Goal: Information Seeking & Learning: Find contact information

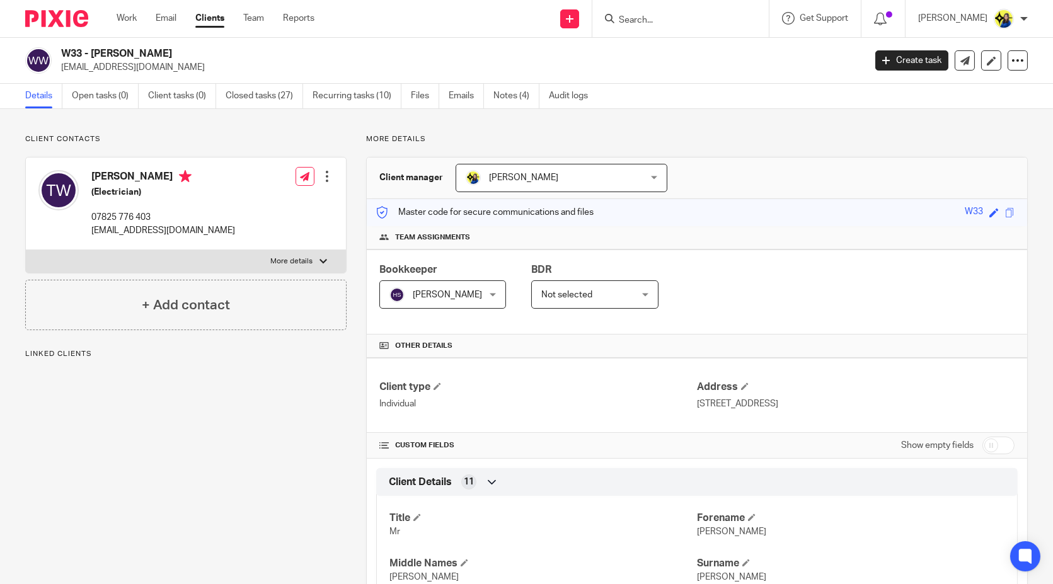
click at [727, 19] on input "Search" at bounding box center [674, 20] width 113 height 11
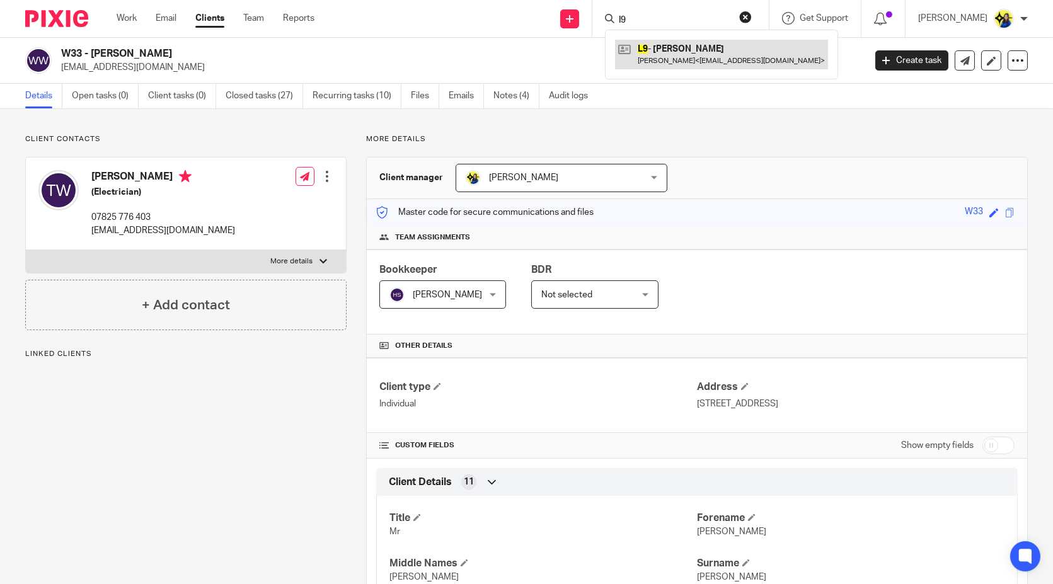
type input "l9"
click at [710, 49] on link at bounding box center [721, 54] width 213 height 29
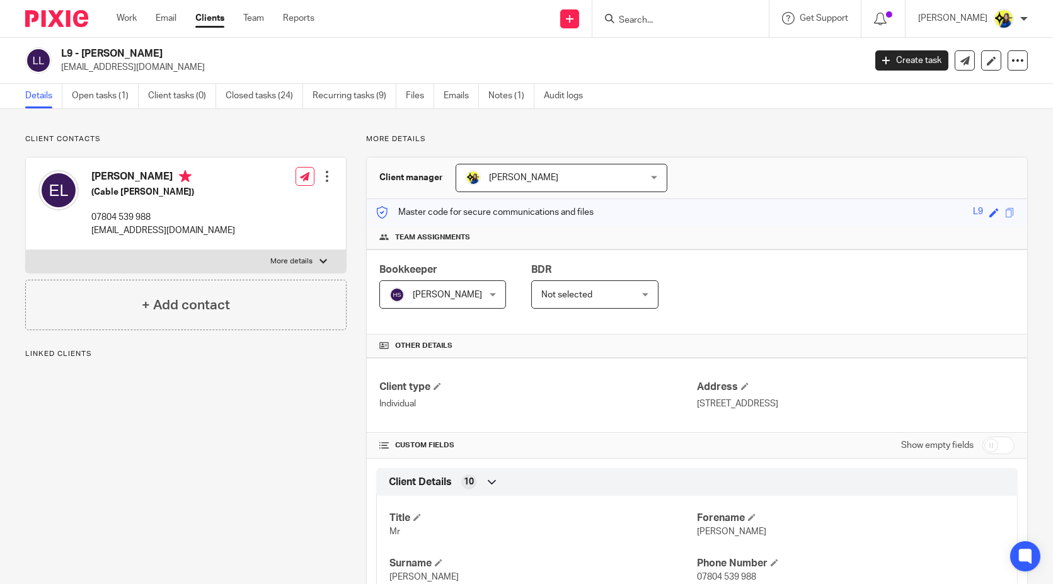
drag, startPoint x: 166, startPoint y: 72, endPoint x: 60, endPoint y: 78, distance: 106.6
click at [60, 78] on div "L9 - ERVIN LLESHI ervisinti4@gmail.com Create task Update from Companies House …" at bounding box center [526, 61] width 1053 height 46
copy p "ervisinti4@gmail.com"
click at [676, 25] on input "Search" at bounding box center [674, 20] width 113 height 11
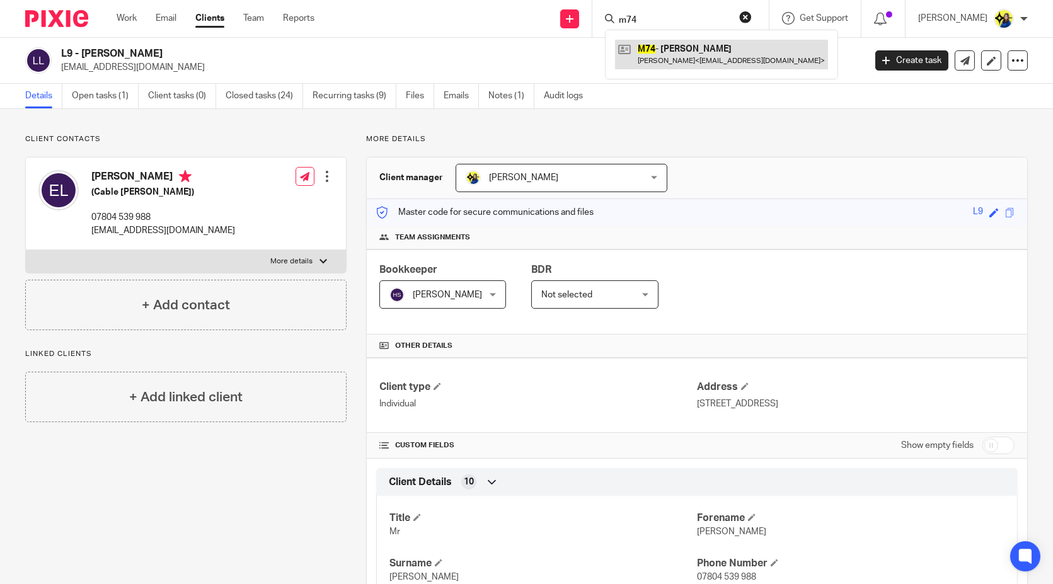
type input "m74"
click at [696, 53] on link at bounding box center [721, 54] width 213 height 29
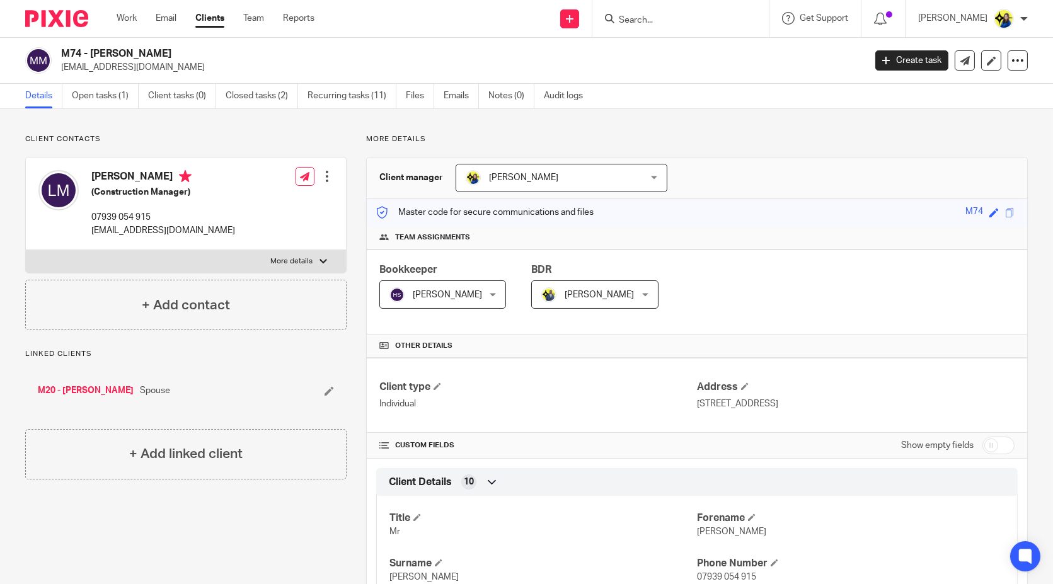
drag, startPoint x: 166, startPoint y: 69, endPoint x: 59, endPoint y: 71, distance: 106.5
click at [59, 71] on div "M74 - [PERSON_NAME] [EMAIL_ADDRESS][DOMAIN_NAME]" at bounding box center [440, 60] width 831 height 26
copy p "[EMAIL_ADDRESS][DOMAIN_NAME]"
drag, startPoint x: 164, startPoint y: 220, endPoint x: 88, endPoint y: 214, distance: 75.8
click at [88, 214] on div "Liam Maher (Construction Manager) 07939 054 915 liammaher@gmail.com" at bounding box center [136, 203] width 197 height 79
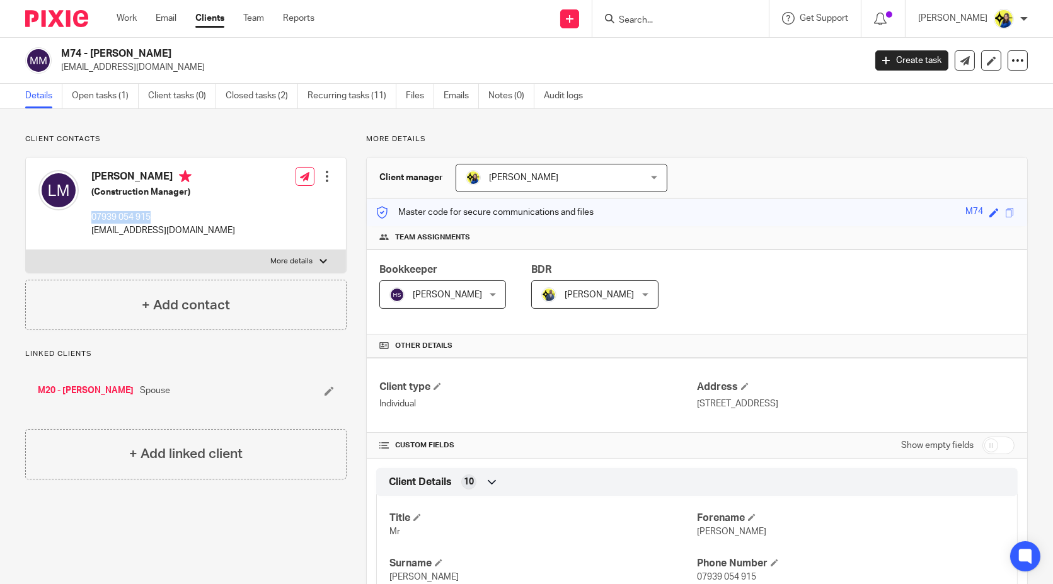
copy p "07939 054 915"
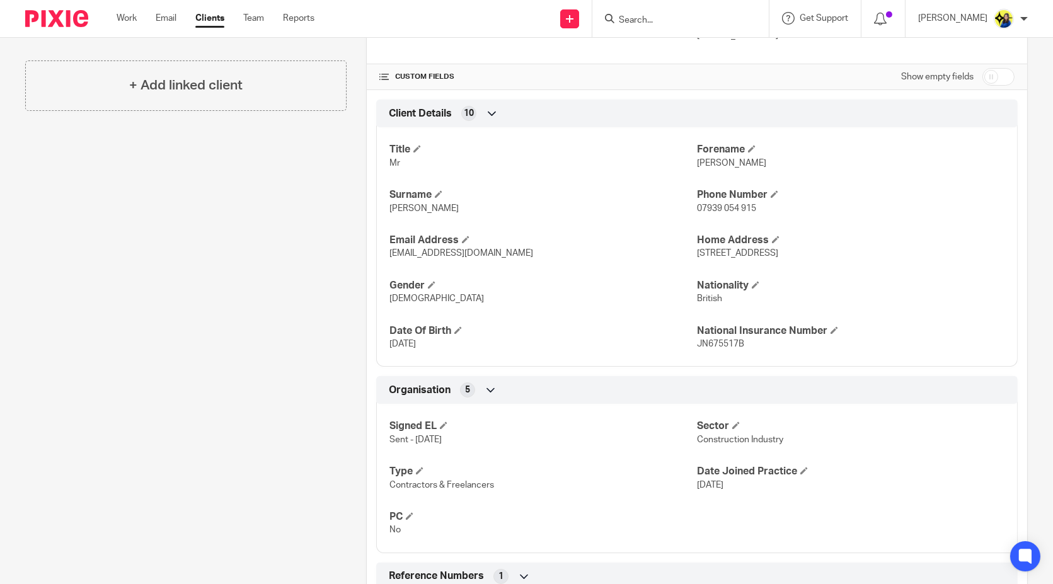
scroll to position [503, 0]
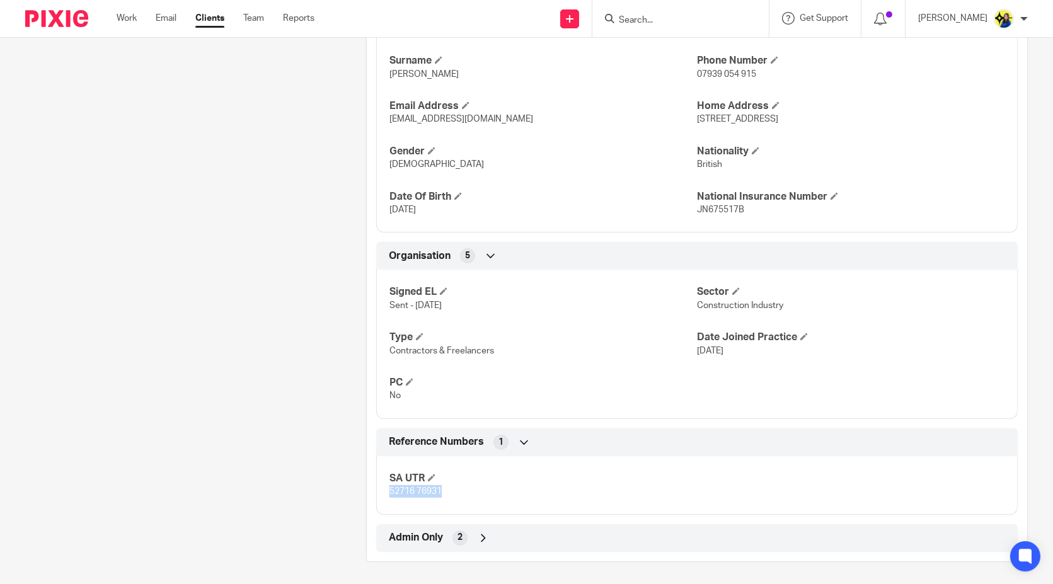
drag, startPoint x: 451, startPoint y: 495, endPoint x: 384, endPoint y: 494, distance: 66.2
click at [384, 494] on div "SA UTR 52716 76931" at bounding box center [696, 481] width 641 height 68
copy span "52716 76931"
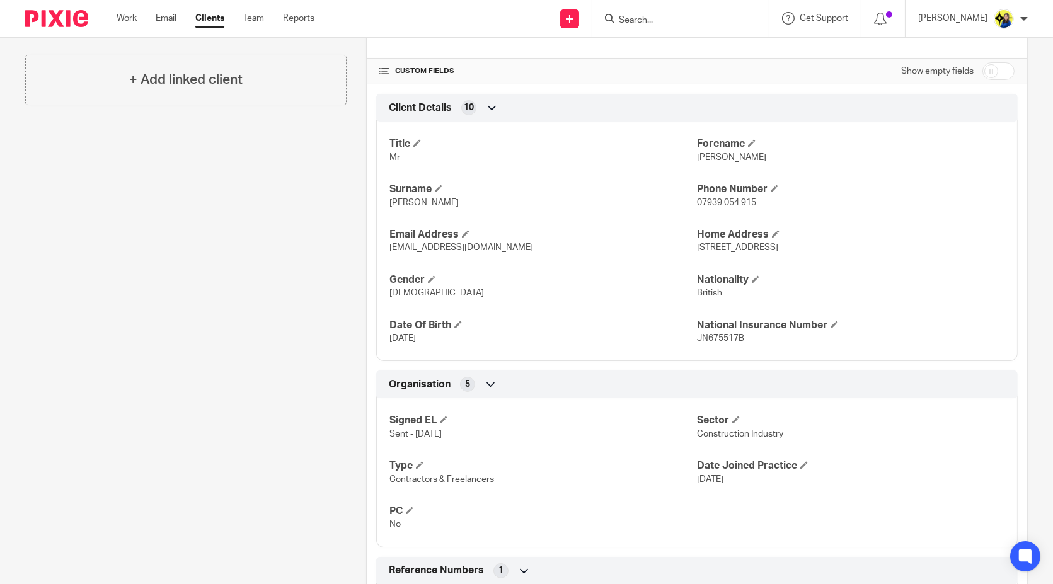
scroll to position [375, 0]
drag, startPoint x: 740, startPoint y: 335, endPoint x: 692, endPoint y: 344, distance: 48.7
click at [692, 344] on div "Title Mr Forename Liam Surname Maher Phone Number 07939 054 915 Email Address l…" at bounding box center [696, 236] width 641 height 249
copy span "JN675517B"
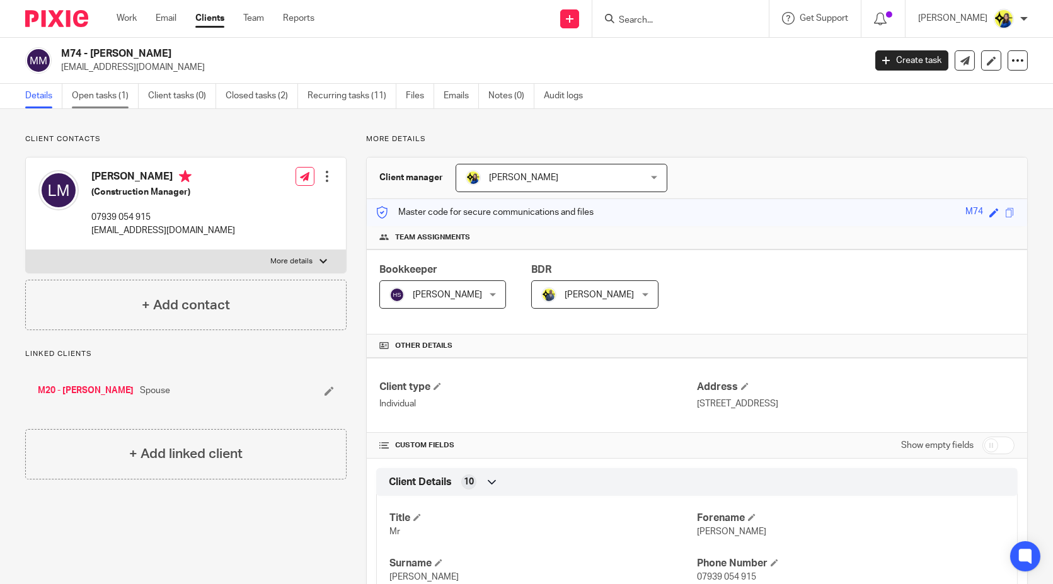
click at [102, 101] on link "Open tasks (1)" at bounding box center [105, 96] width 67 height 25
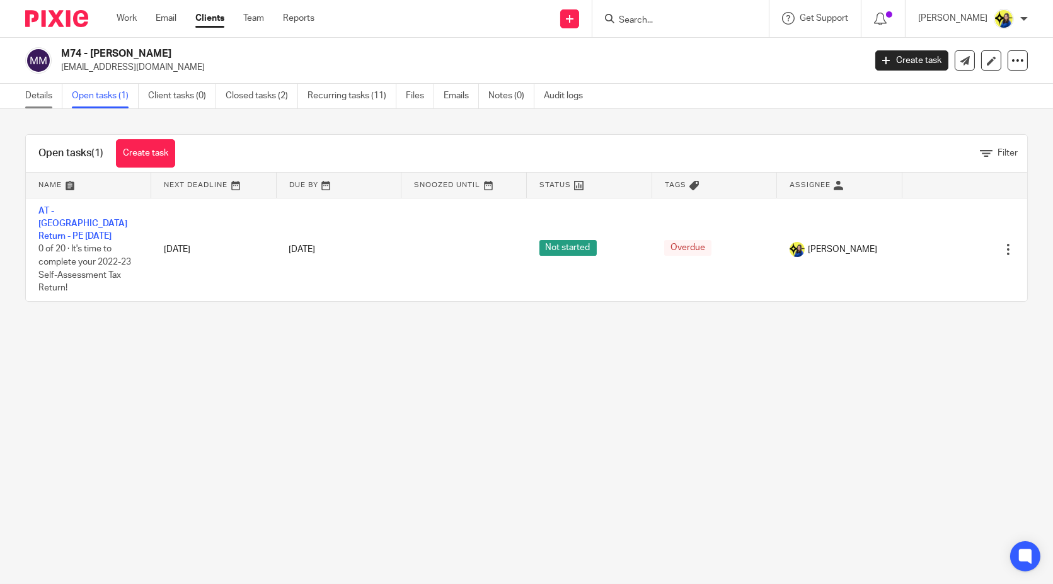
click at [38, 93] on link "Details" at bounding box center [43, 96] width 37 height 25
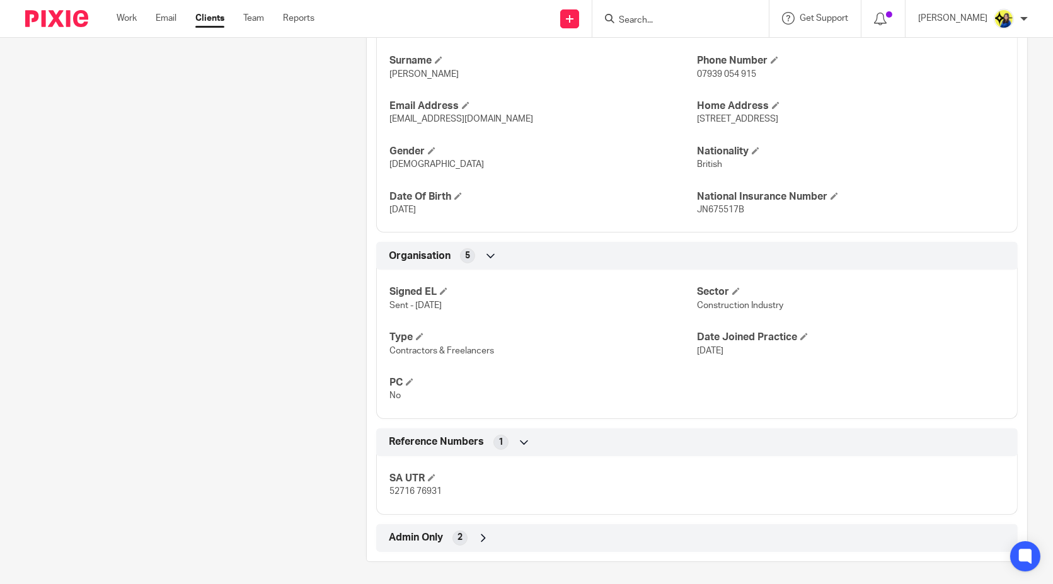
scroll to position [281, 0]
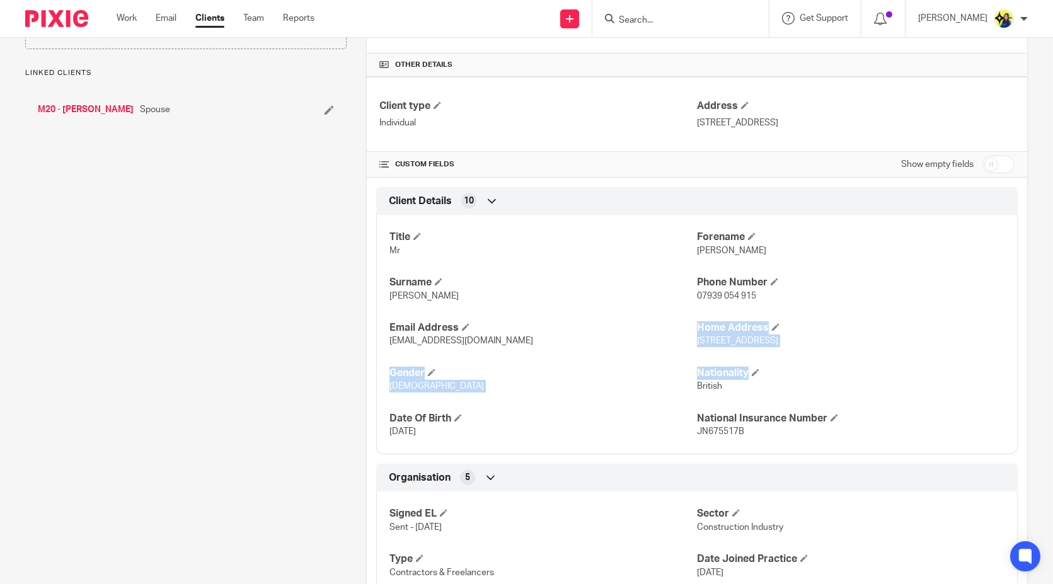
drag, startPoint x: 687, startPoint y: 340, endPoint x: 778, endPoint y: 354, distance: 91.8
click at [778, 354] on div "Title Mr [PERSON_NAME] Surname [PERSON_NAME] Phone Number 07939 054 915 Email A…" at bounding box center [696, 329] width 641 height 249
drag, startPoint x: 689, startPoint y: 340, endPoint x: 779, endPoint y: 348, distance: 89.9
click at [779, 348] on div "Title Mr Forename Liam Surname Maher Phone Number 07939 054 915 Email Address l…" at bounding box center [696, 329] width 641 height 249
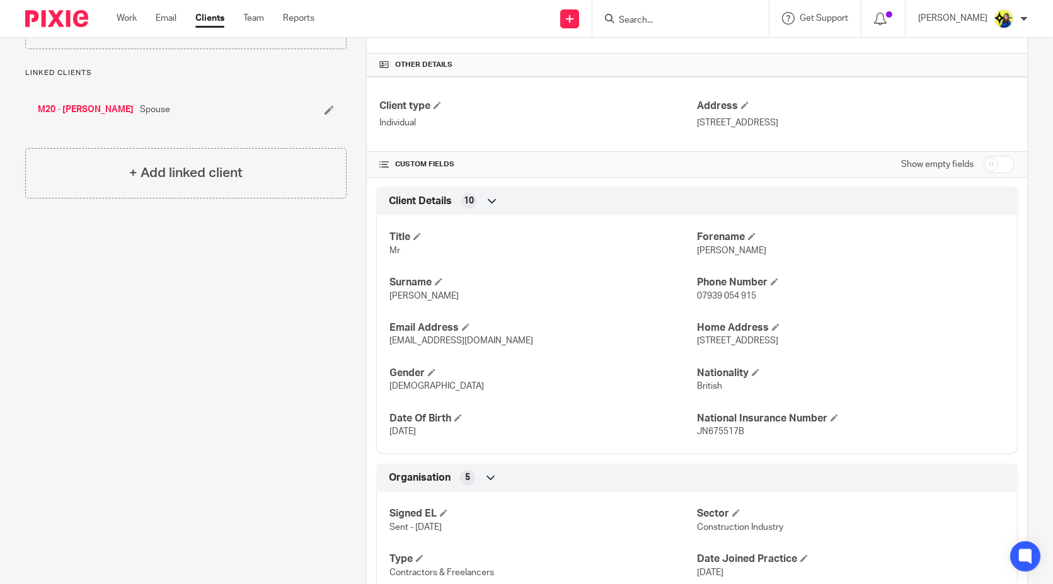
copy span "204 Twickenham Road"
drag, startPoint x: 866, startPoint y: 340, endPoint x: 818, endPoint y: 347, distance: 48.3
click at [818, 347] on div "Title Mr Forename Liam Surname Maher Phone Number 07939 054 915 Email Address l…" at bounding box center [696, 329] width 641 height 249
copy span "E11 4BH"
click at [261, 335] on div "Client contacts Liam Maher (Construction Manager) 07939 054 915 liammaher@gmail…" at bounding box center [176, 318] width 341 height 931
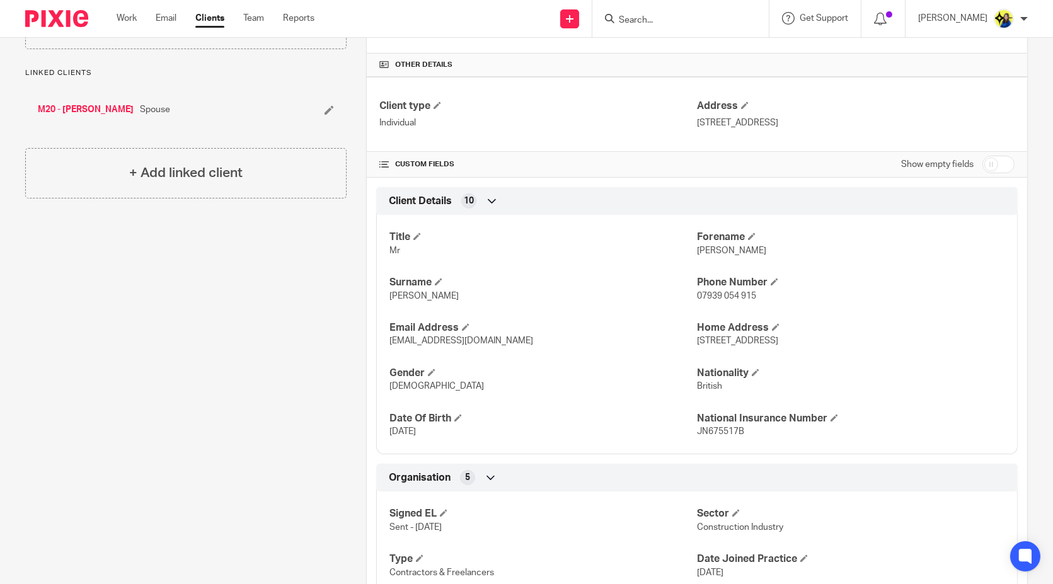
scroll to position [503, 0]
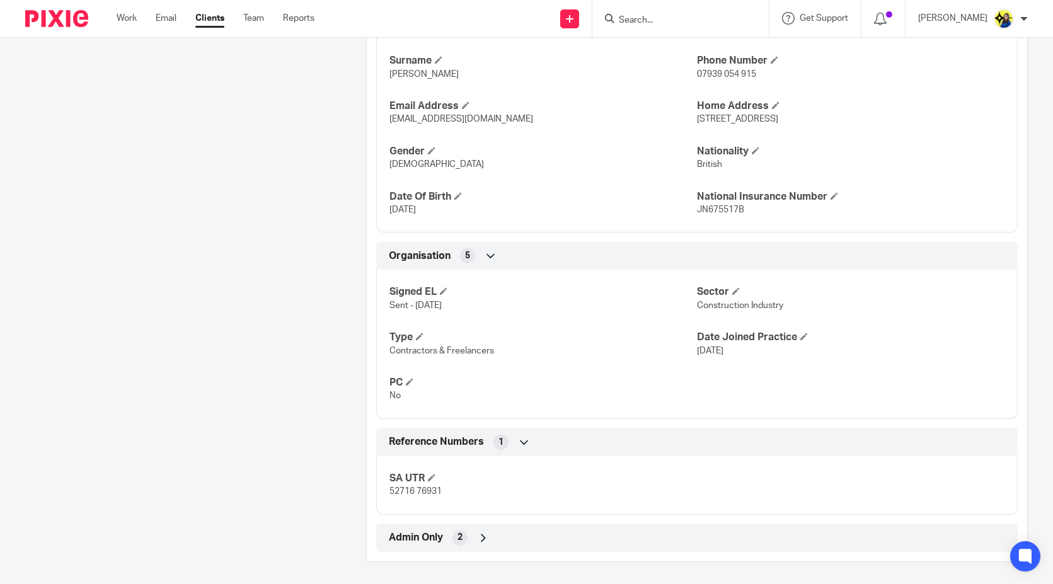
click at [403, 532] on span "Admin Only" at bounding box center [416, 537] width 54 height 13
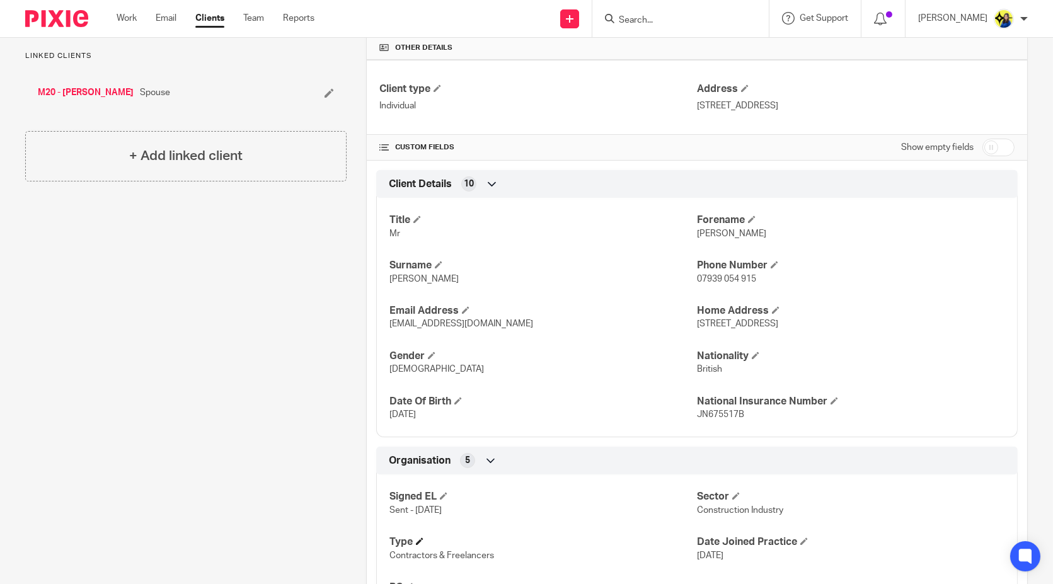
scroll to position [299, 0]
drag, startPoint x: 687, startPoint y: 318, endPoint x: 848, endPoint y: 334, distance: 160.9
click at [848, 334] on div "Title Mr Forename Liam Surname Maher Phone Number 07939 054 915 Email Address l…" at bounding box center [696, 312] width 641 height 249
click at [862, 325] on p "204 Twickenham Road, London, E11 4BH" at bounding box center [851, 323] width 308 height 13
drag, startPoint x: 857, startPoint y: 319, endPoint x: 686, endPoint y: 329, distance: 171.7
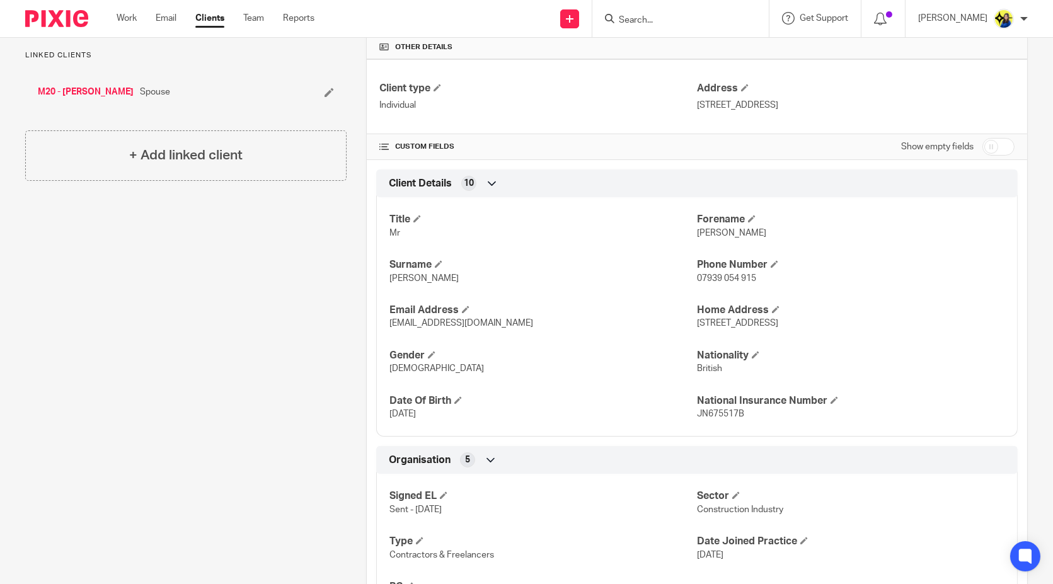
click at [686, 329] on div "Title Mr Forename Liam Surname Maher Phone Number 07939 054 915 Email Address l…" at bounding box center [696, 312] width 641 height 249
drag, startPoint x: 693, startPoint y: 321, endPoint x: 855, endPoint y: 328, distance: 162.1
click at [855, 328] on div "Title Mr Forename Liam Surname Maher Phone Number 07939 054 915 Email Address l…" at bounding box center [696, 312] width 641 height 249
click at [663, 323] on p "liammaher@gmail.com" at bounding box center [543, 323] width 308 height 13
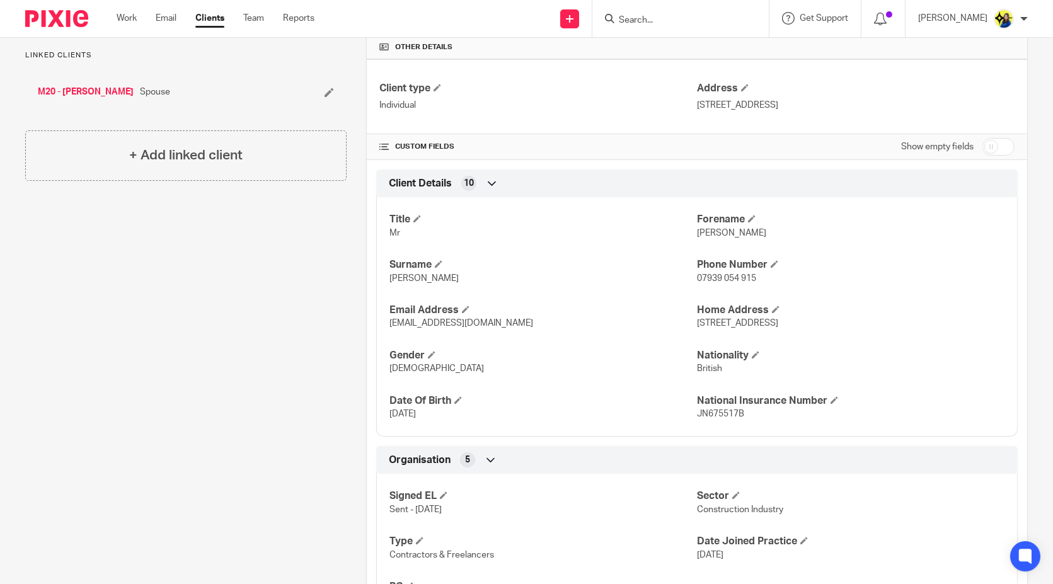
drag, startPoint x: 689, startPoint y: 321, endPoint x: 851, endPoint y: 323, distance: 162.0
click at [851, 323] on p "204 Twickenham Road, London, E11 4BH" at bounding box center [851, 323] width 308 height 13
copy span "204 Twickenham Road, London, E11 4BH"
drag, startPoint x: 739, startPoint y: 418, endPoint x: 693, endPoint y: 413, distance: 46.3
click at [693, 413] on div "Title Mr Forename Liam Surname Maher Phone Number 07939 054 915 Email Address l…" at bounding box center [696, 312] width 641 height 249
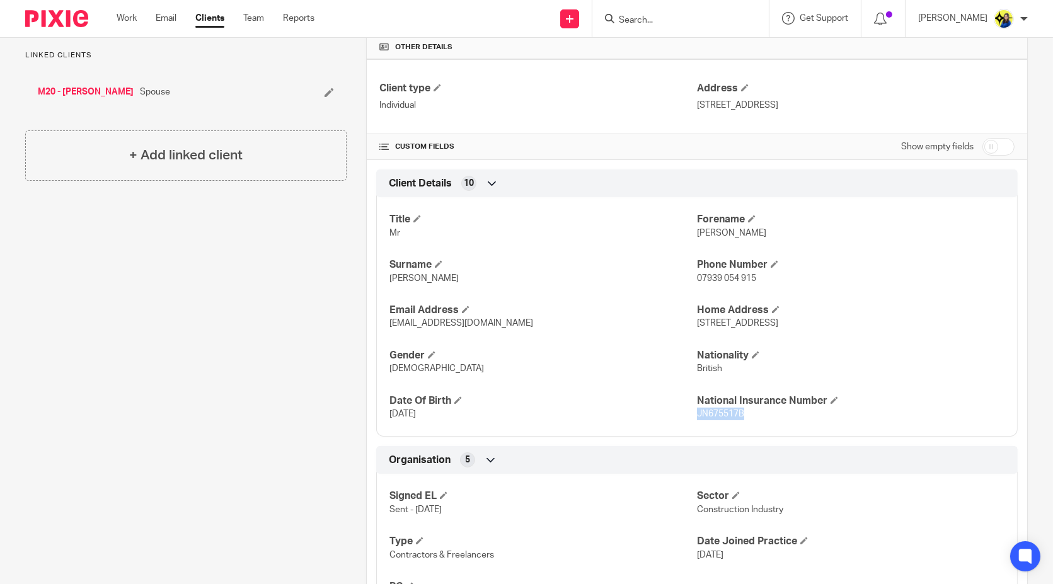
drag, startPoint x: 689, startPoint y: 408, endPoint x: 748, endPoint y: 427, distance: 61.4
click at [748, 427] on div "Title Mr Forename Liam Surname Maher Phone Number 07939 054 915 Email Address l…" at bounding box center [696, 312] width 641 height 249
copy span "JN675517B"
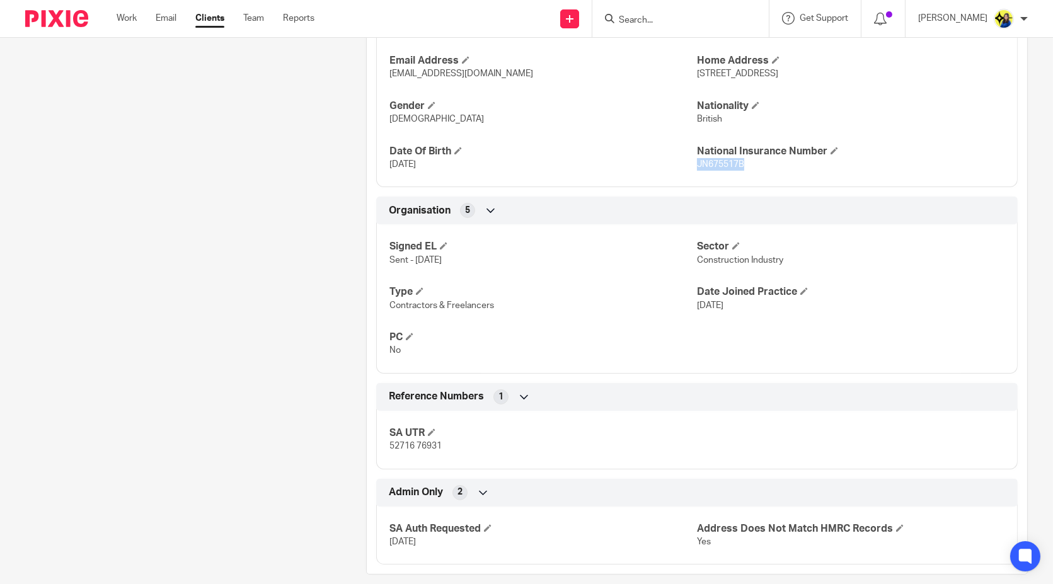
scroll to position [561, 0]
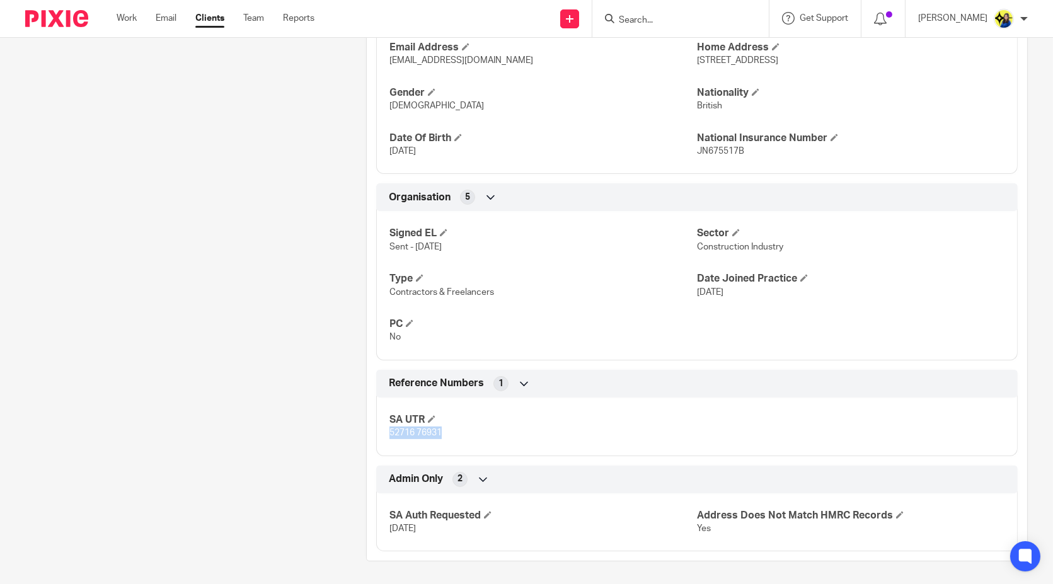
drag, startPoint x: 449, startPoint y: 433, endPoint x: 383, endPoint y: 433, distance: 65.5
click at [383, 433] on div "SA UTR 52716 76931" at bounding box center [696, 422] width 641 height 68
copy span "52716 76931"
click at [258, 204] on div "Client contacts Liam Maher (Construction Manager) 07939 054 915 liammaher@gmail…" at bounding box center [176, 67] width 341 height 989
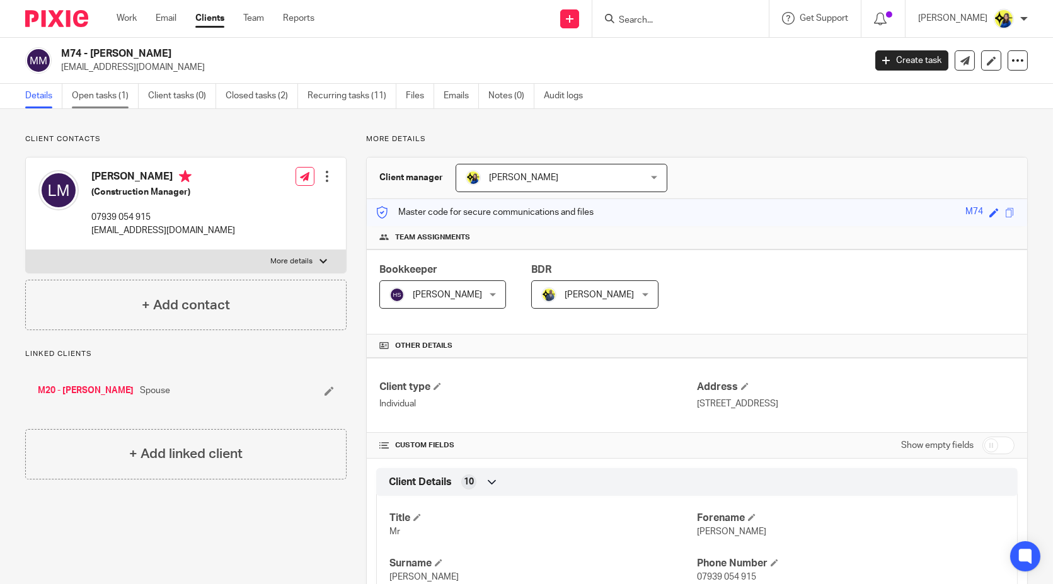
click at [114, 102] on link "Open tasks (1)" at bounding box center [105, 96] width 67 height 25
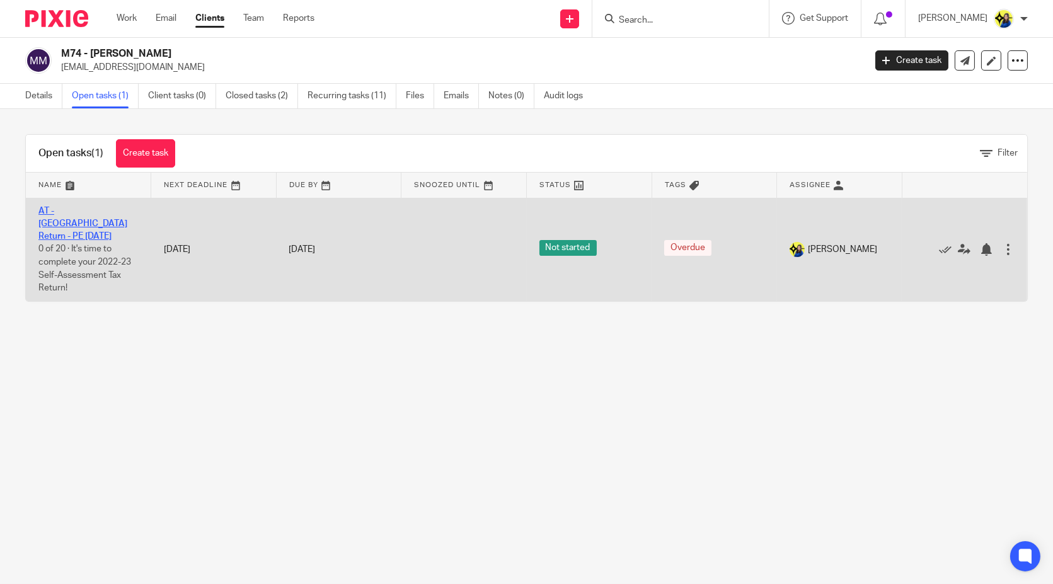
click at [105, 210] on link "AT - [GEOGRAPHIC_DATA] Return - PE [DATE]" at bounding box center [82, 224] width 89 height 35
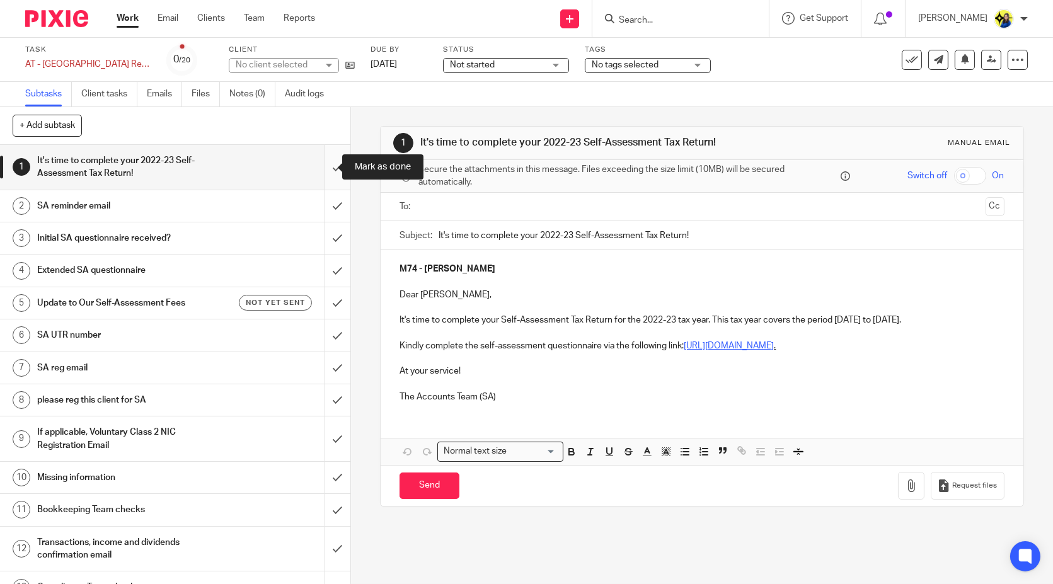
click at [326, 164] on input "submit" at bounding box center [175, 167] width 350 height 45
click at [326, 204] on input "submit" at bounding box center [175, 206] width 350 height 32
click at [323, 241] on input "submit" at bounding box center [175, 238] width 350 height 32
click at [324, 266] on input "submit" at bounding box center [175, 271] width 350 height 32
click at [327, 334] on input "submit" at bounding box center [175, 335] width 350 height 32
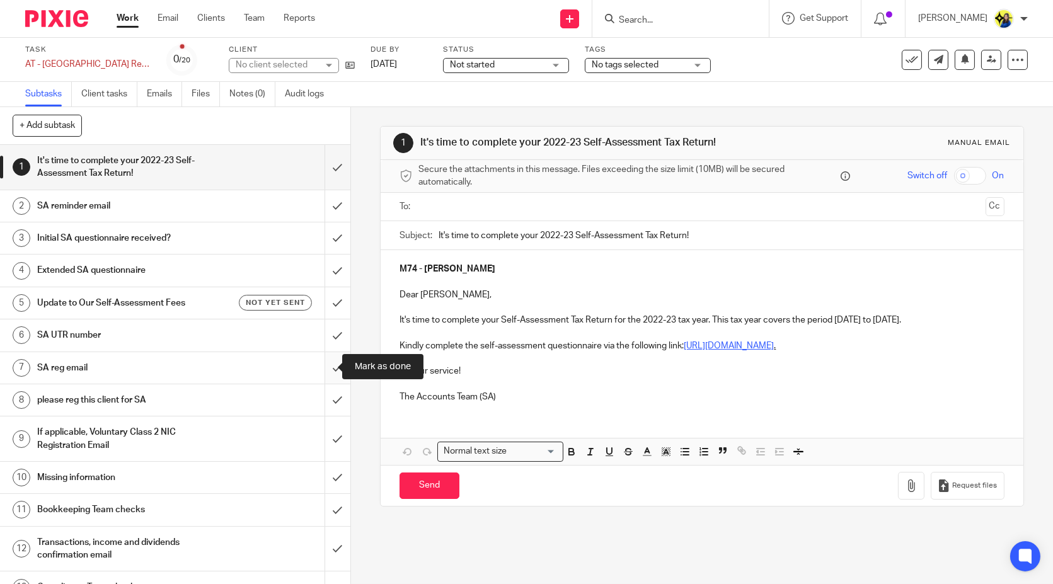
click at [327, 372] on input "submit" at bounding box center [175, 368] width 350 height 32
click at [323, 400] on input "submit" at bounding box center [175, 400] width 350 height 32
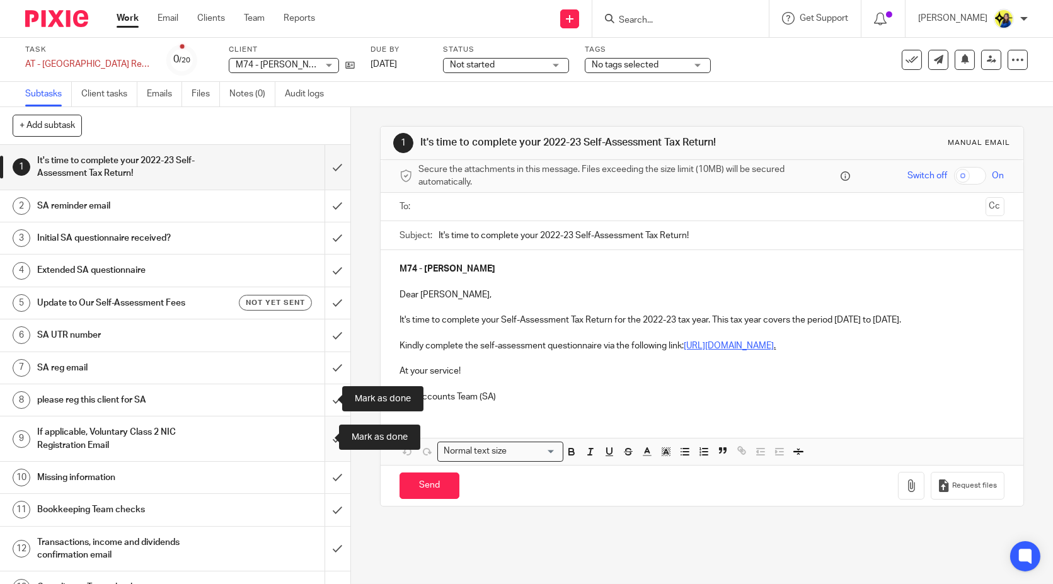
click at [321, 436] on input "submit" at bounding box center [175, 439] width 350 height 45
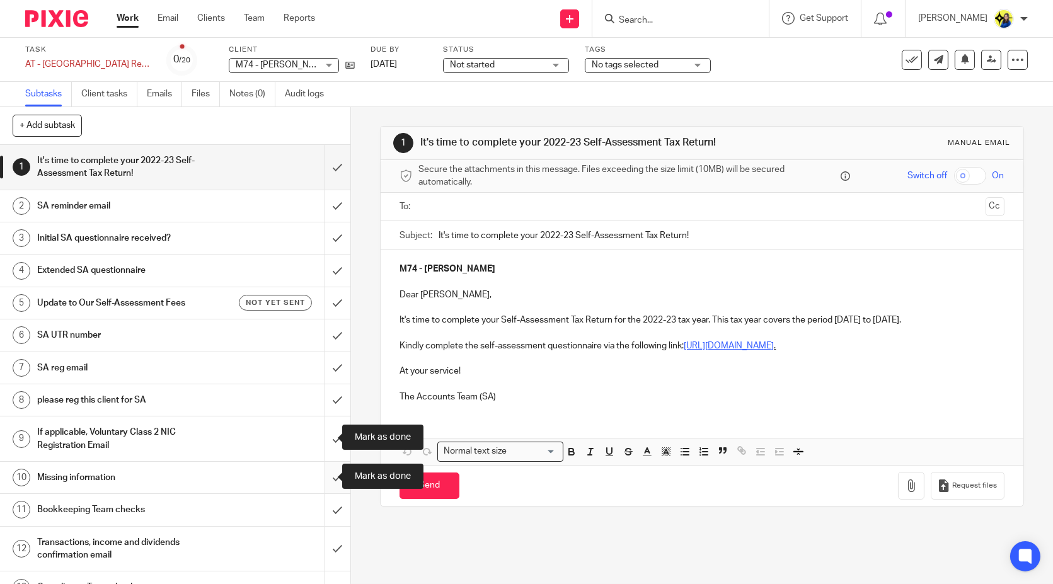
click at [326, 477] on input "submit" at bounding box center [175, 478] width 350 height 32
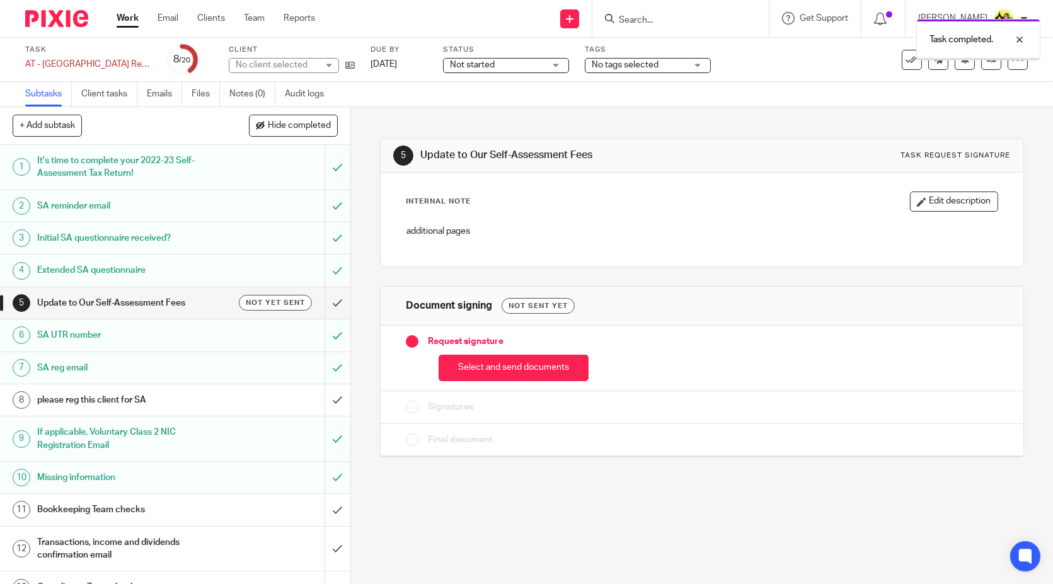
scroll to position [255, 0]
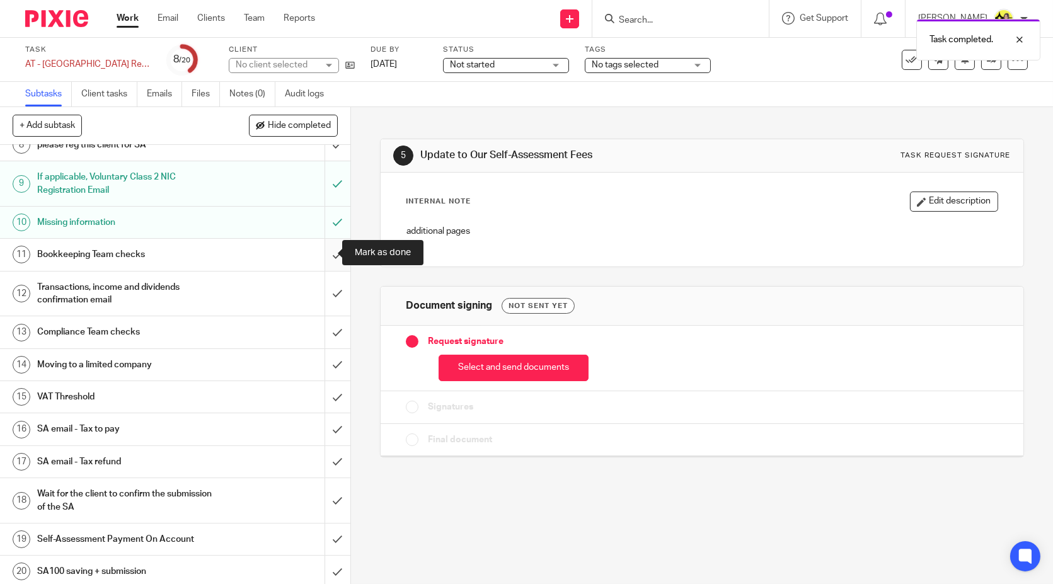
drag, startPoint x: 323, startPoint y: 255, endPoint x: 321, endPoint y: 267, distance: 12.9
click at [322, 256] on input "submit" at bounding box center [175, 255] width 350 height 32
click at [319, 290] on input "submit" at bounding box center [175, 294] width 350 height 45
click at [324, 331] on input "submit" at bounding box center [175, 332] width 350 height 32
click at [325, 360] on input "submit" at bounding box center [175, 365] width 350 height 32
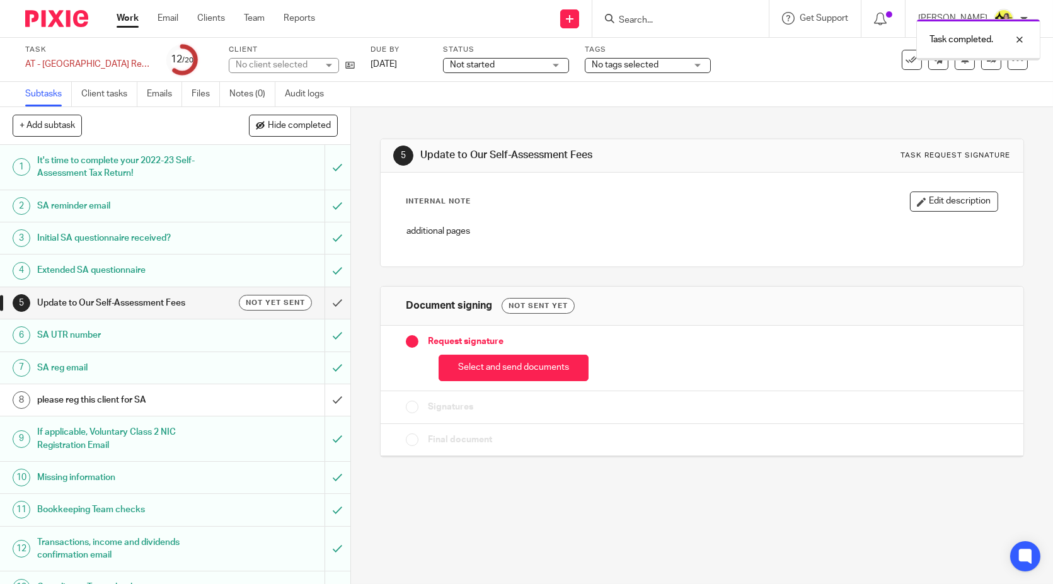
scroll to position [255, 0]
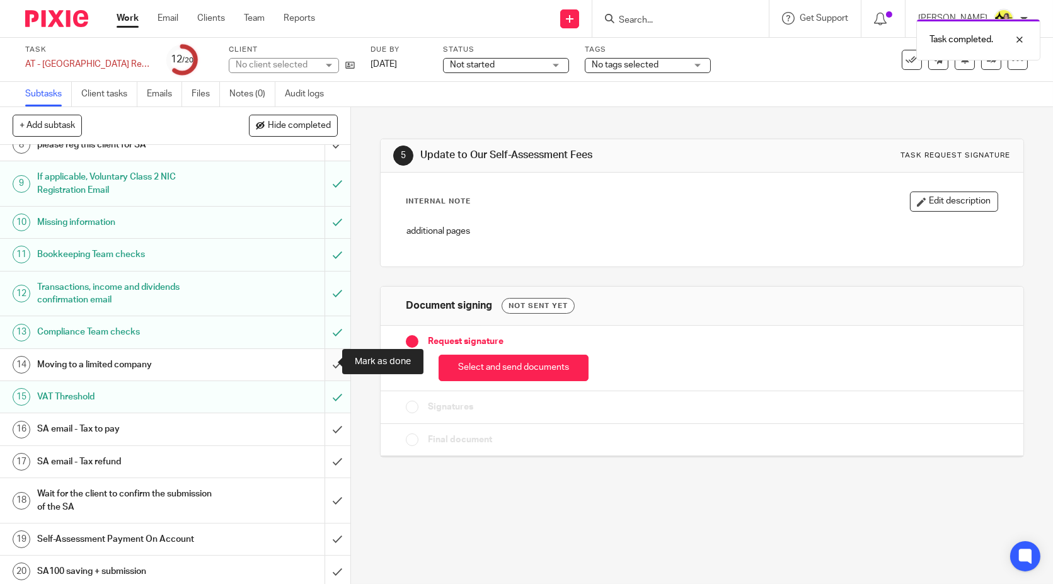
click at [318, 365] on input "submit" at bounding box center [175, 365] width 350 height 32
click at [322, 454] on input "submit" at bounding box center [175, 462] width 350 height 32
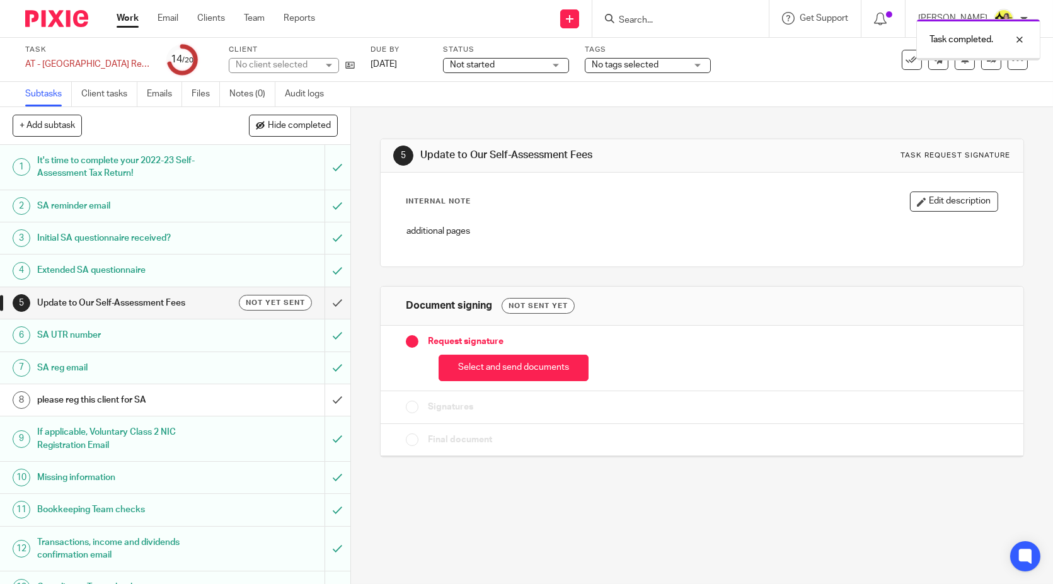
scroll to position [255, 0]
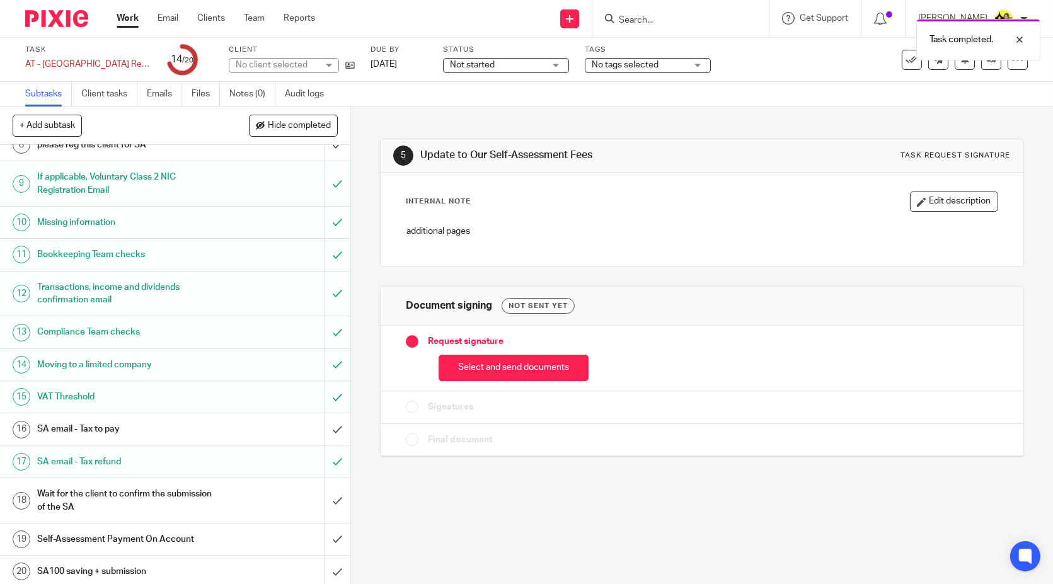
click at [263, 427] on div "SA email - Tax to pay" at bounding box center [174, 429] width 275 height 19
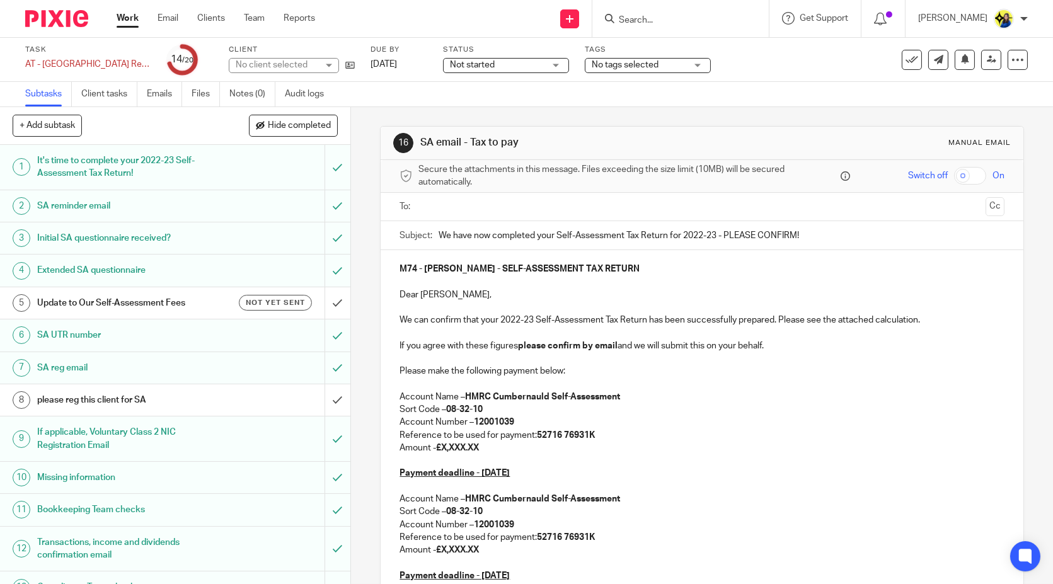
click at [512, 216] on ul at bounding box center [702, 207] width 565 height 21
click at [526, 206] on input "text" at bounding box center [701, 207] width 557 height 14
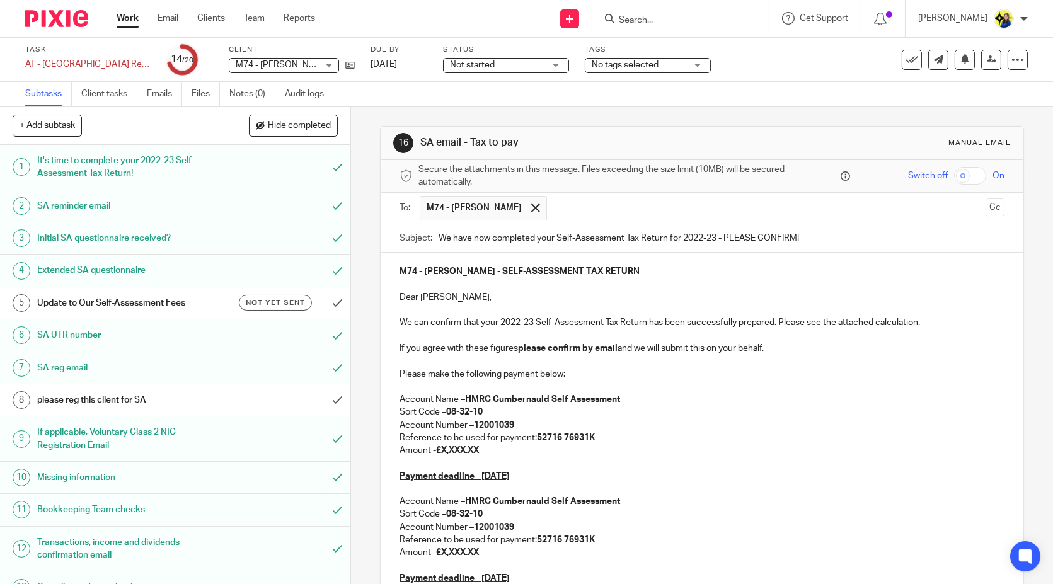
click at [845, 275] on p "M74 - [PERSON_NAME] - SELF-ASSESSMENT TAX RETURN" at bounding box center [702, 271] width 604 height 13
click at [428, 365] on p at bounding box center [702, 361] width 604 height 13
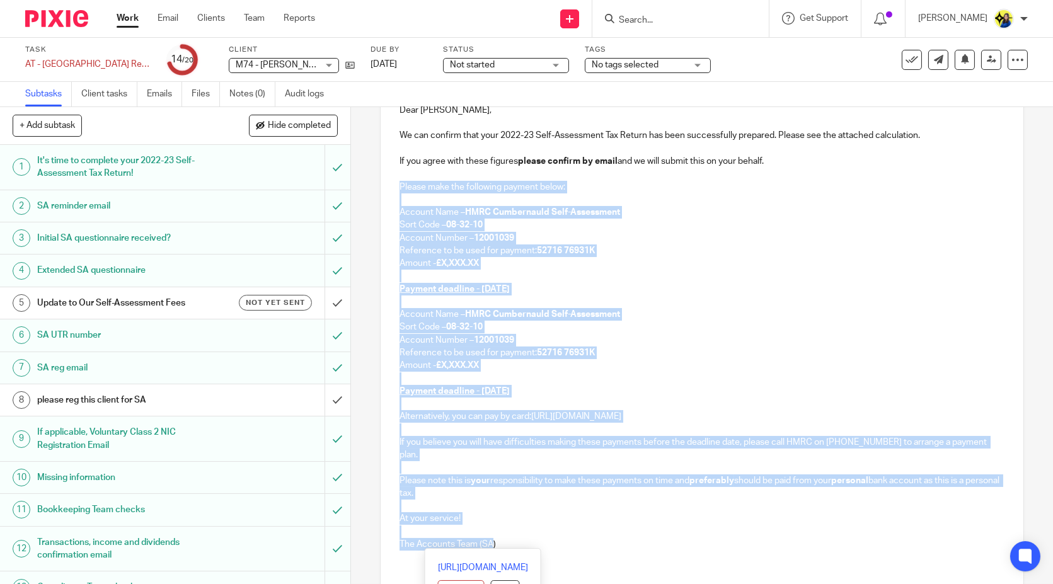
scroll to position [274, 0]
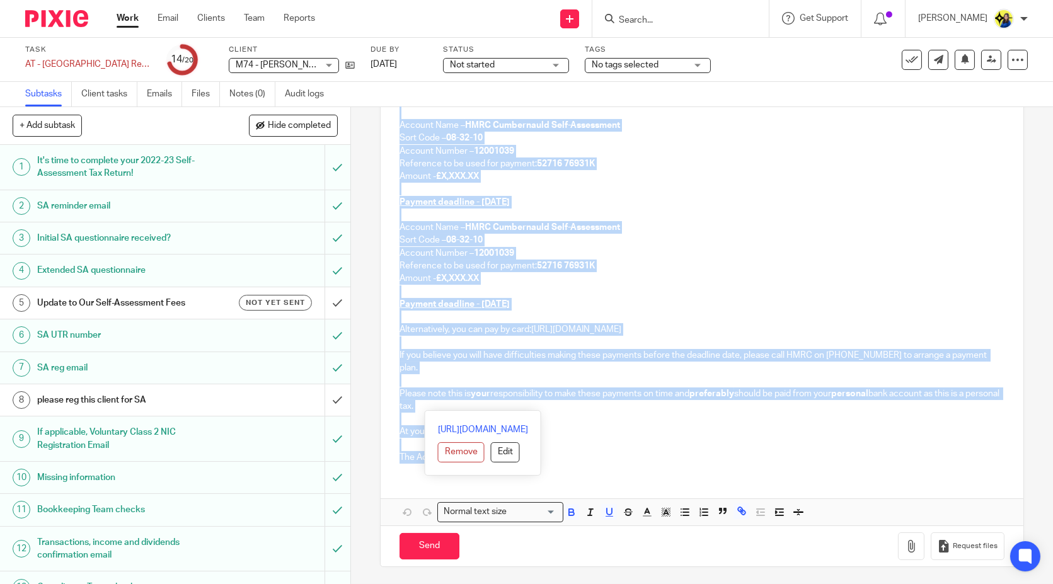
drag, startPoint x: 393, startPoint y: 373, endPoint x: 969, endPoint y: 405, distance: 576.8
click at [969, 405] on div "M74 - LIAM MAHER - SELF-ASSESSMENT TAX RETURN Dear Liam, We can confirm that yo…" at bounding box center [702, 226] width 642 height 495
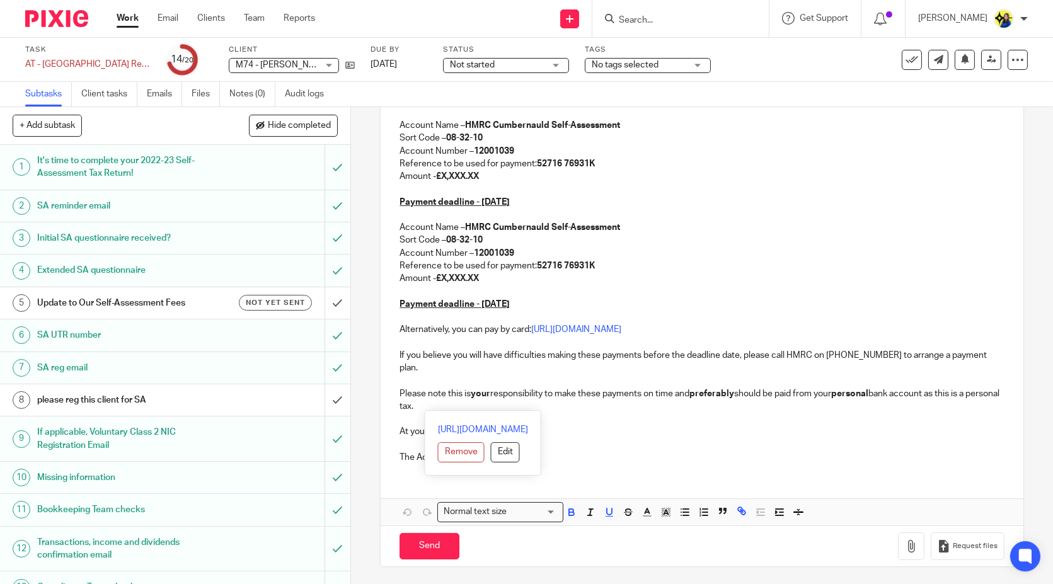
scroll to position [0, 0]
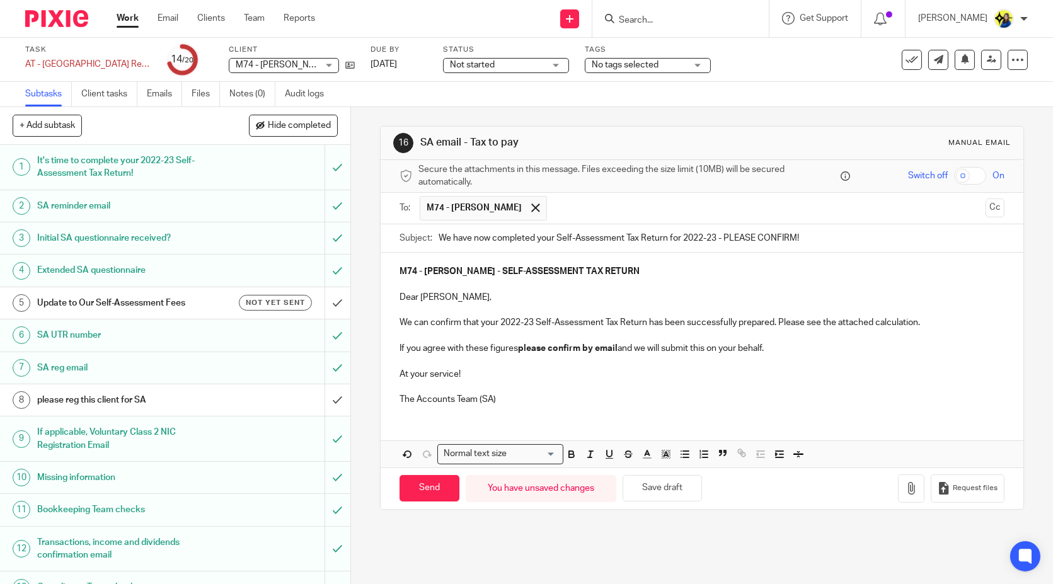
click at [205, 363] on h1 "SA reg email" at bounding box center [128, 368] width 183 height 19
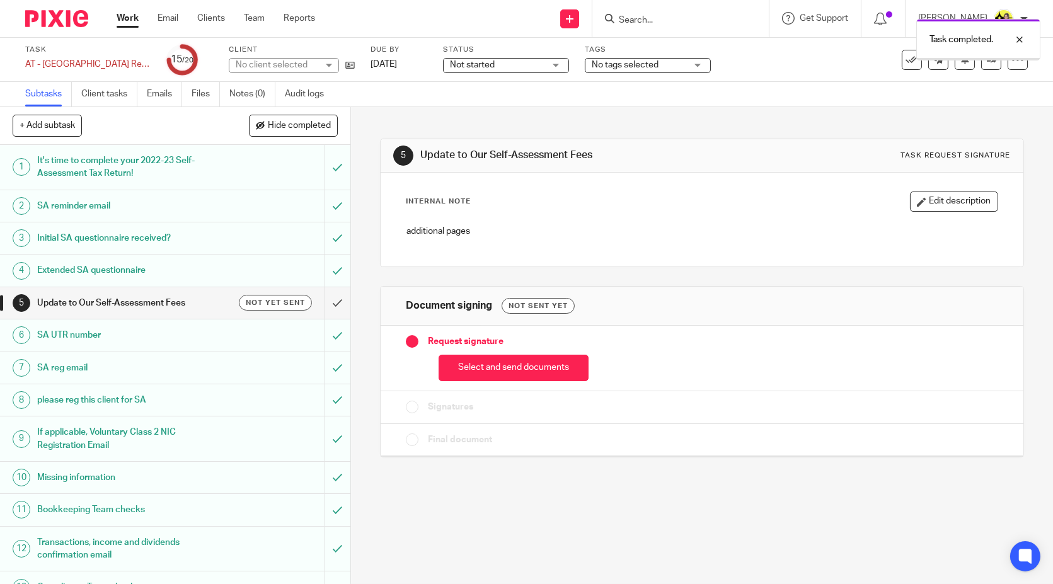
scroll to position [255, 0]
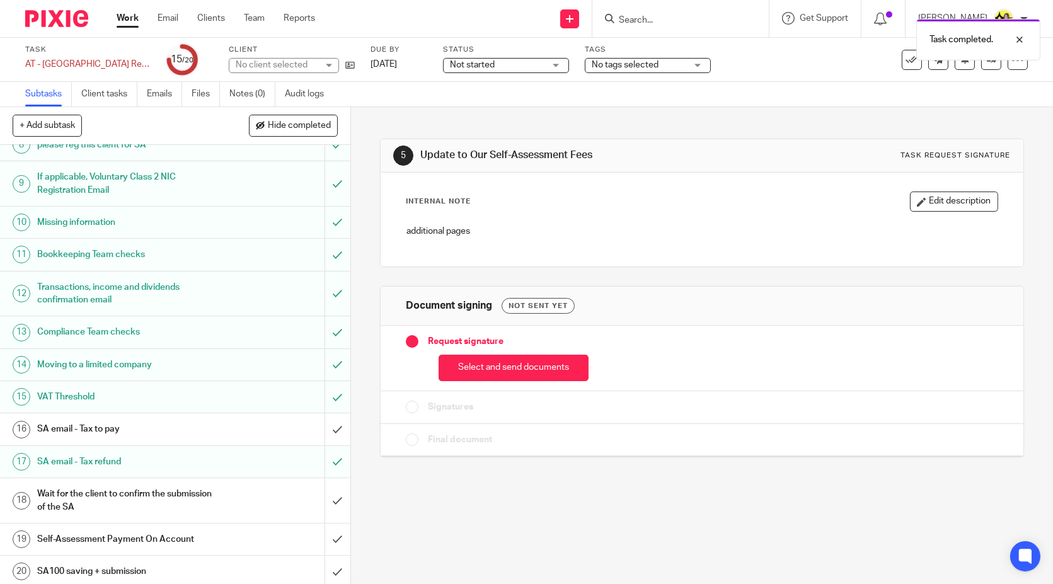
click at [147, 423] on h1 "SA email - Tax to pay" at bounding box center [128, 429] width 183 height 19
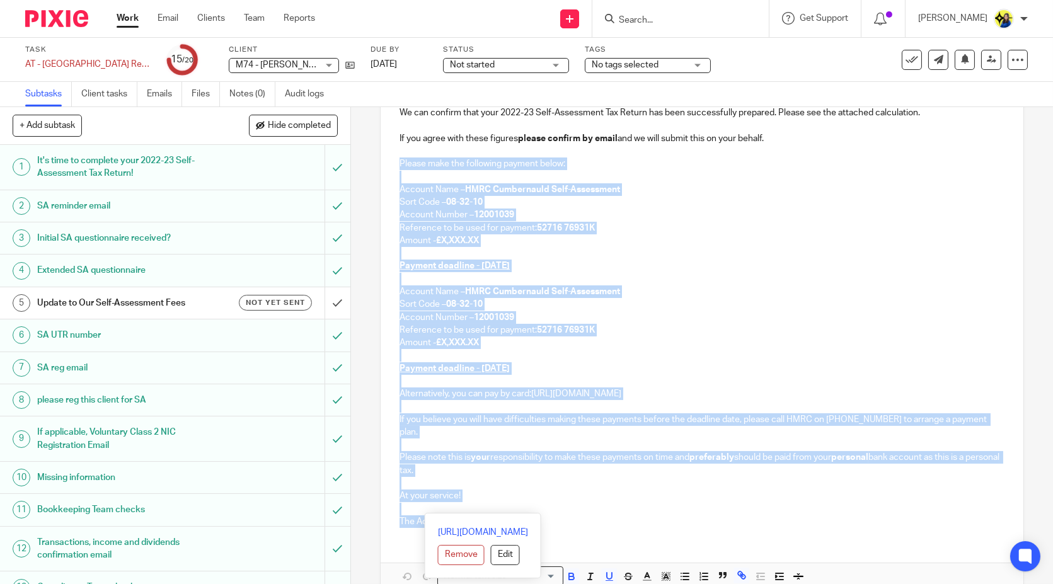
scroll to position [223, 0]
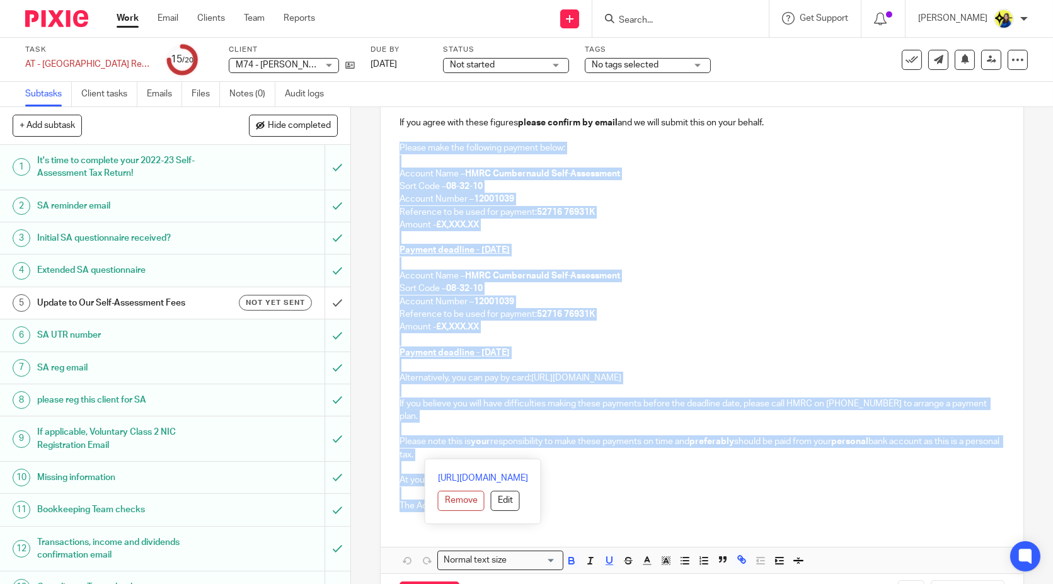
drag, startPoint x: 394, startPoint y: 370, endPoint x: 751, endPoint y: 451, distance: 365.7
click at [751, 451] on div "M74 - LIAM MAHER - SELF-ASSESSMENT TAX RETURN Dear Liam, We can confirm that yo…" at bounding box center [702, 274] width 642 height 495
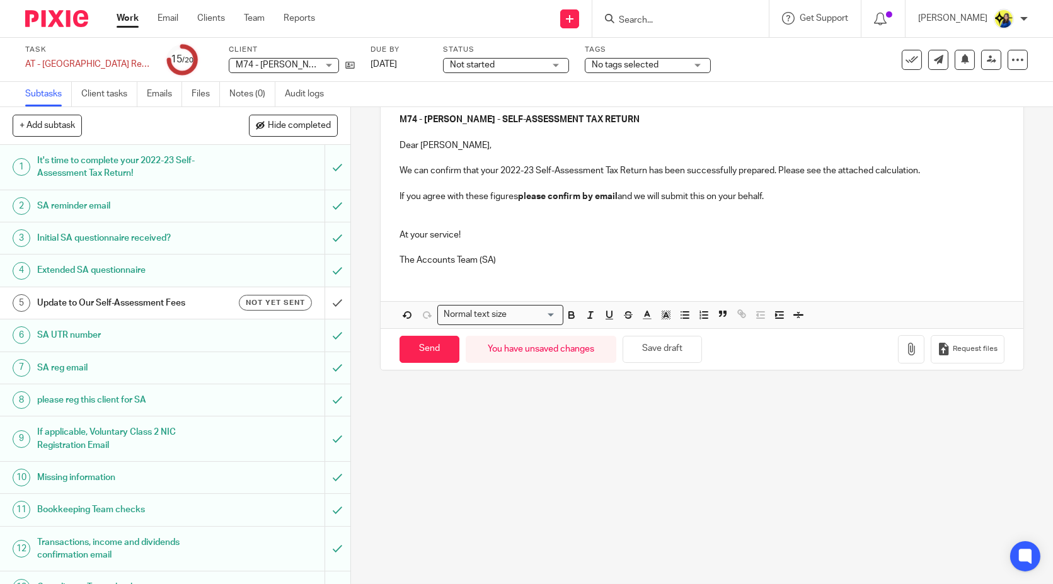
scroll to position [39, 0]
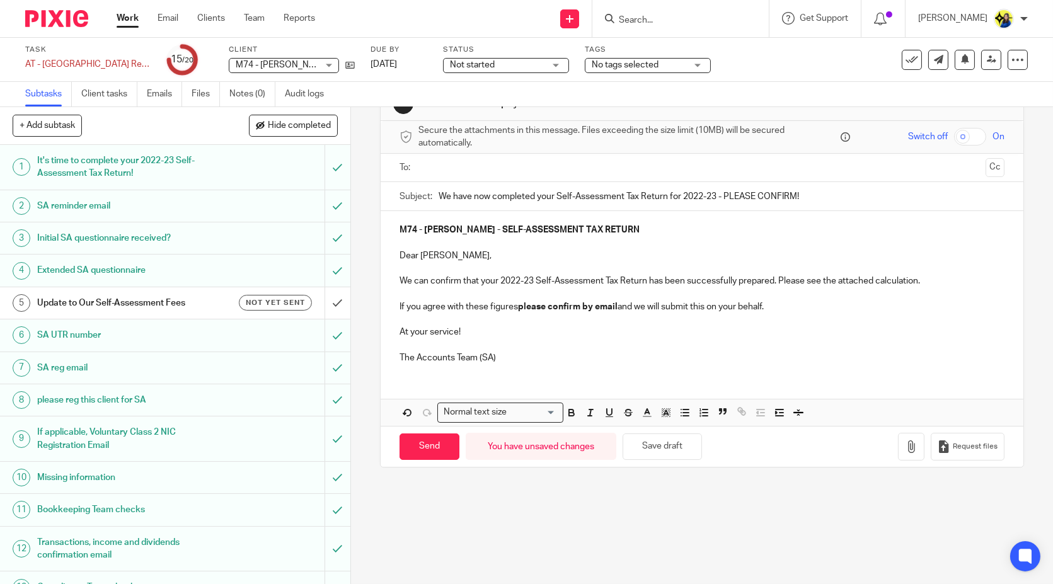
click at [512, 212] on div "M74 - LIAM MAHER - SELF-ASSESSMENT TAX RETURN Dear Liam, We can confirm that yo…" at bounding box center [702, 292] width 642 height 163
click at [693, 339] on p at bounding box center [702, 345] width 604 height 13
click at [831, 308] on p "If you agree with these figures please confirm by email and we will submit this…" at bounding box center [702, 307] width 604 height 13
click at [905, 444] on icon "button" at bounding box center [911, 446] width 13 height 13
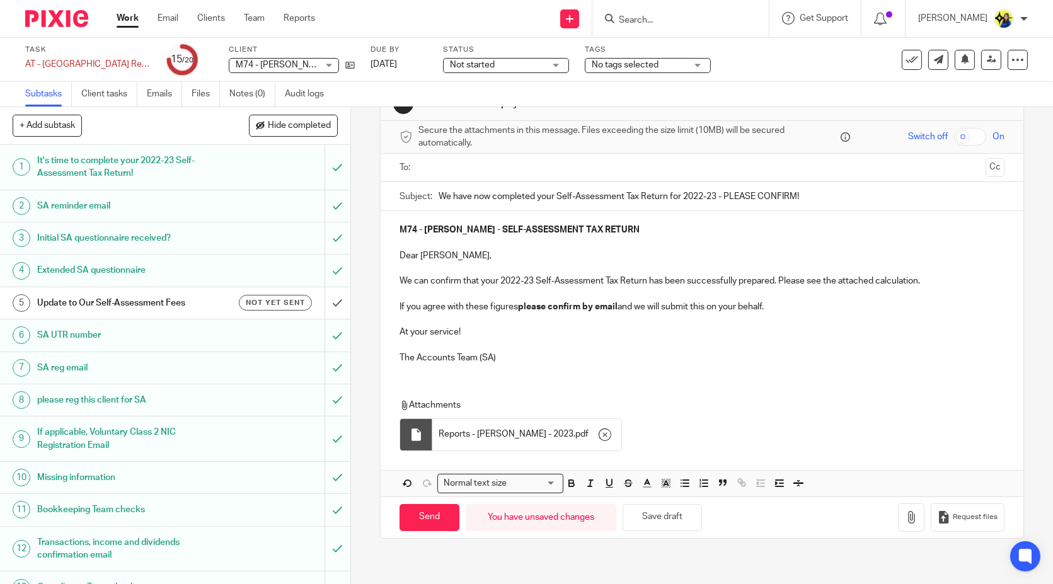
click at [579, 173] on ul at bounding box center [702, 168] width 565 height 21
click at [597, 164] on input "text" at bounding box center [701, 168] width 557 height 14
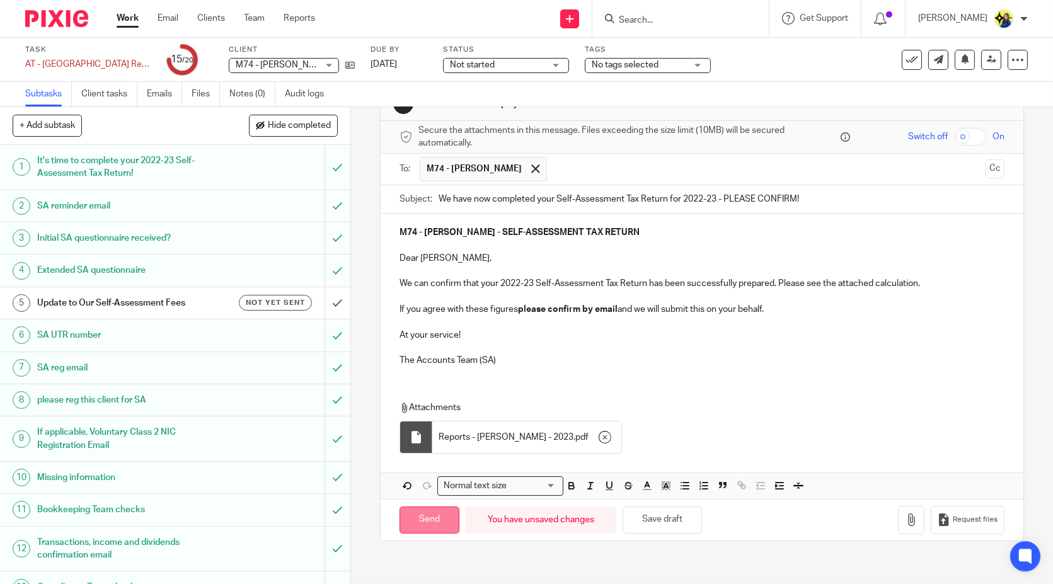
click at [427, 523] on input "Send" at bounding box center [430, 520] width 60 height 27
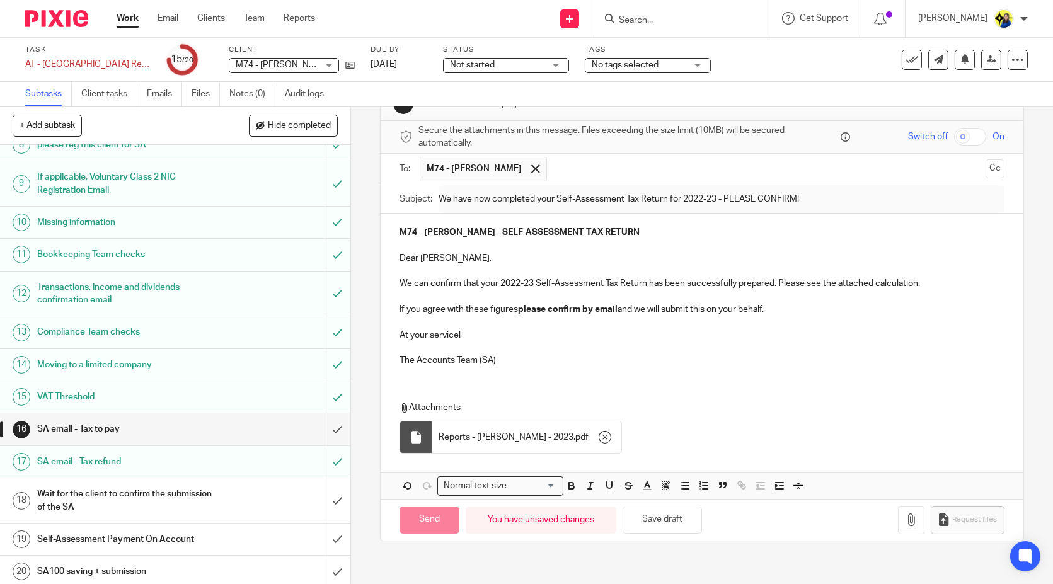
type input "Sent"
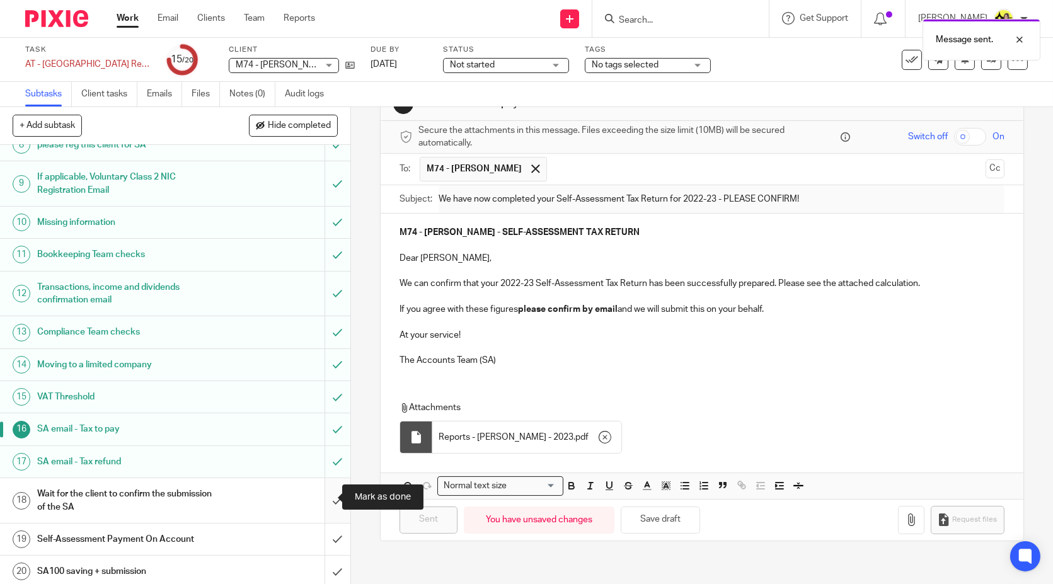
click at [326, 500] on input "submit" at bounding box center [175, 500] width 350 height 45
click at [322, 537] on input "submit" at bounding box center [175, 540] width 350 height 32
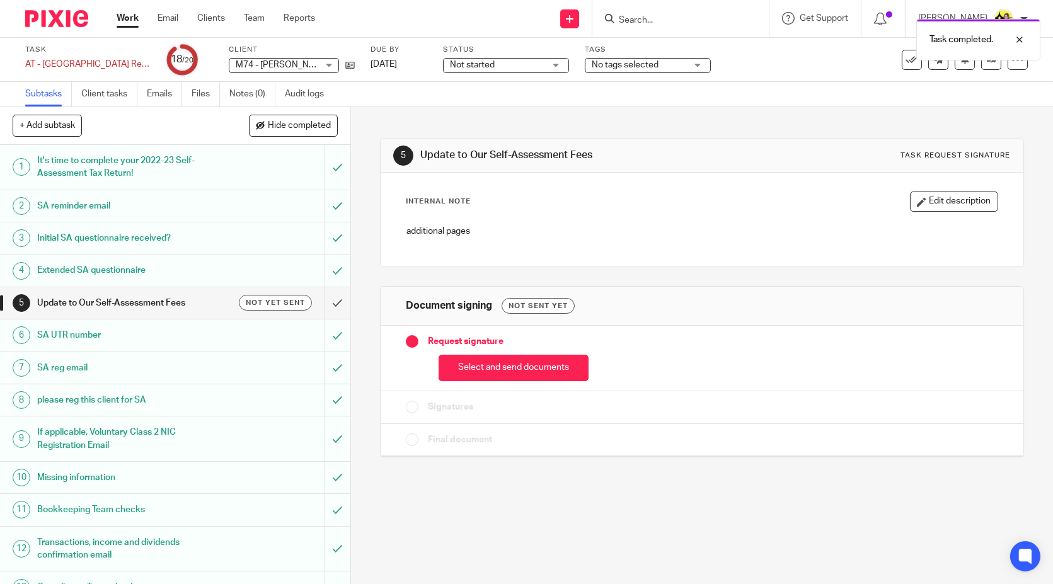
scroll to position [255, 0]
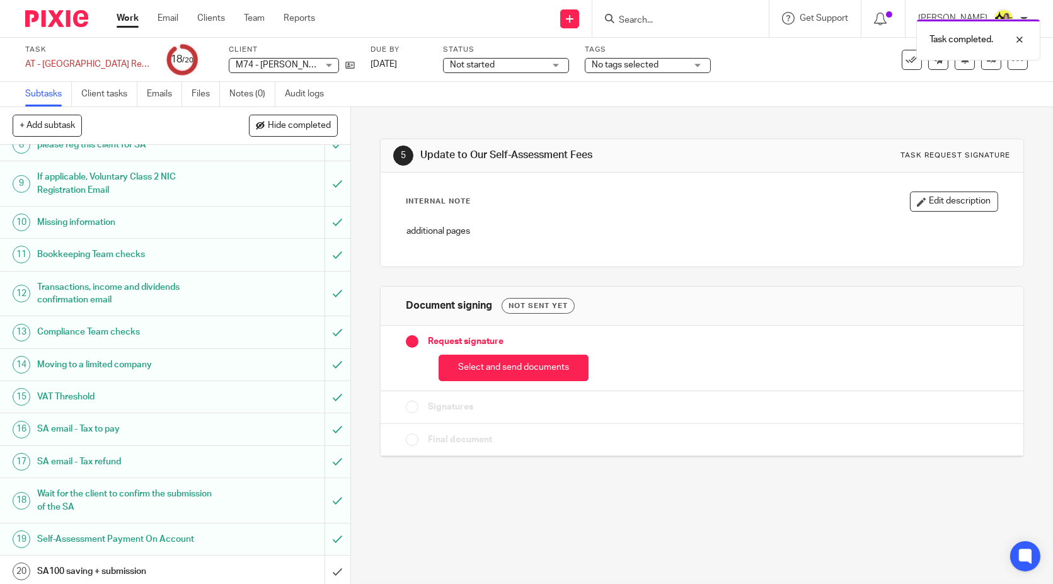
click at [515, 66] on span "Not started" at bounding box center [497, 65] width 95 height 13
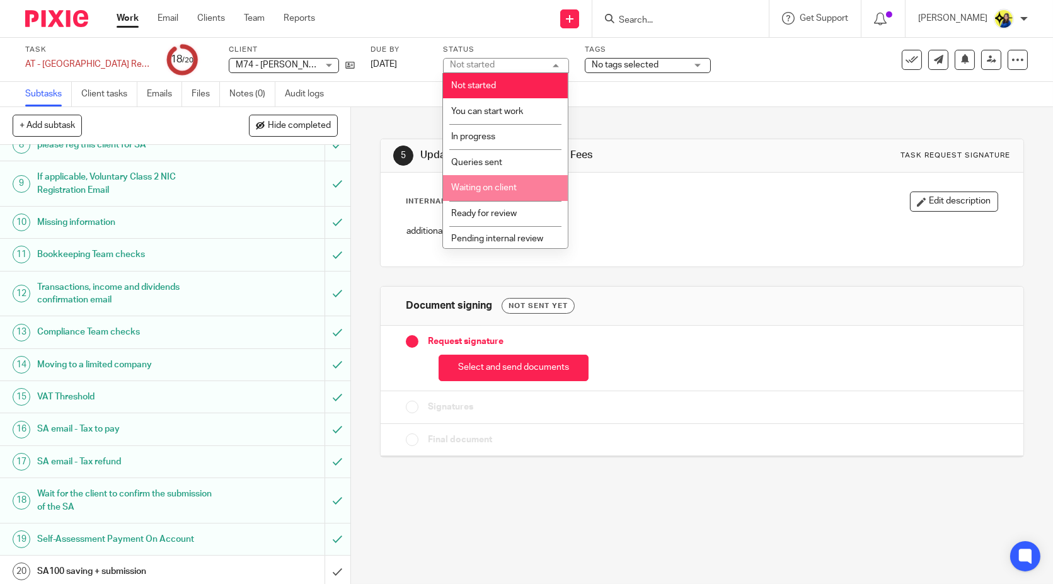
scroll to position [30, 0]
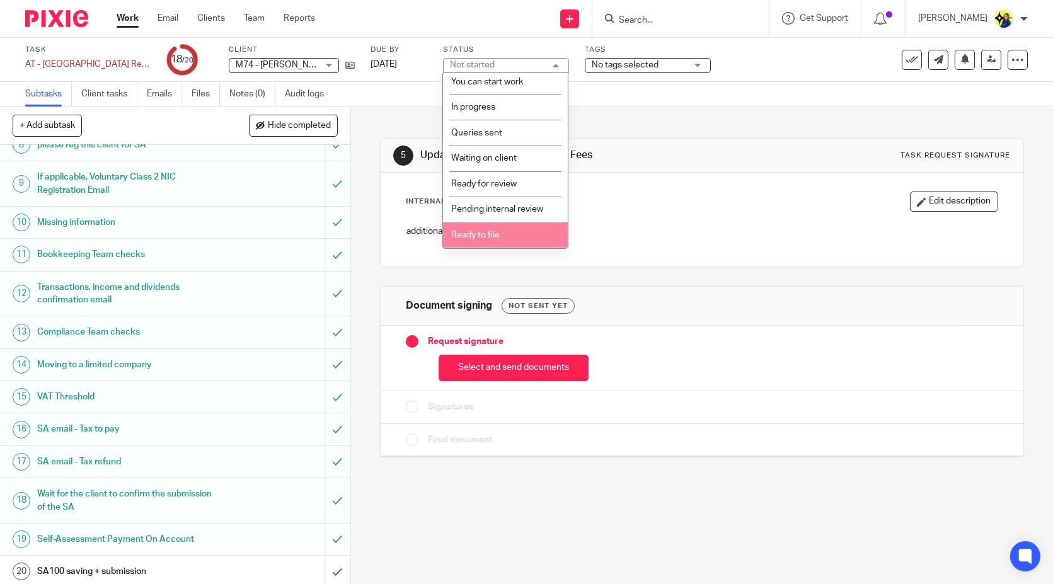
click at [500, 236] on li "Ready to file" at bounding box center [505, 235] width 125 height 26
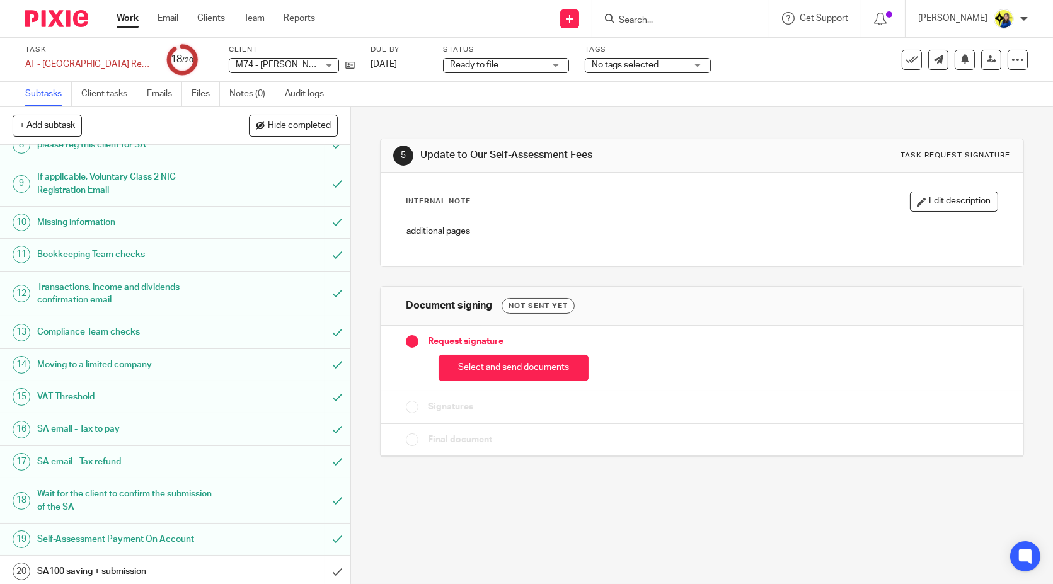
click at [435, 512] on div "5 Update to Our Self-Assessment Fees Task request signature Internal Note Edit …" at bounding box center [702, 345] width 702 height 477
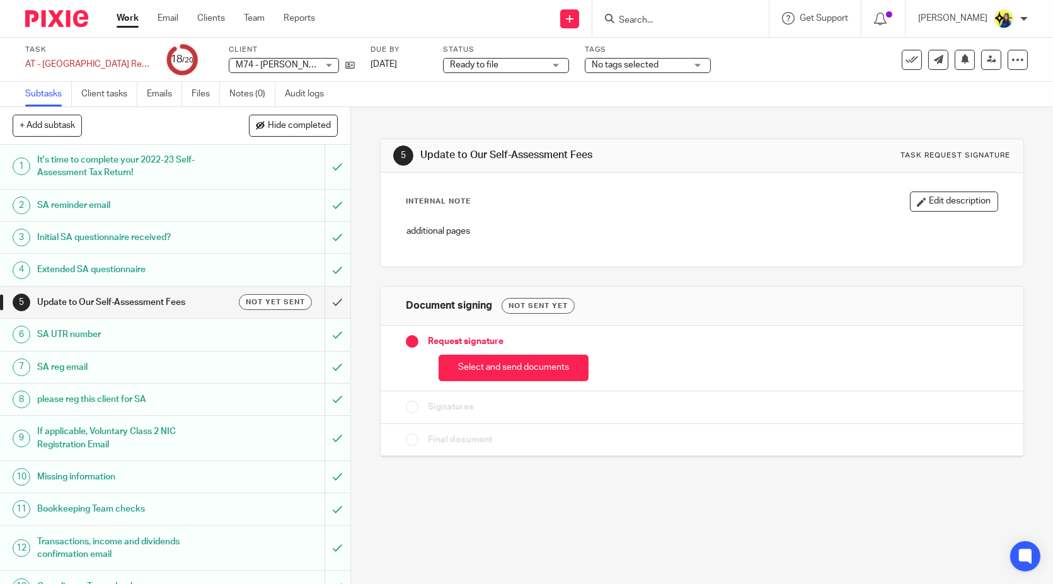
scroll to position [255, 0]
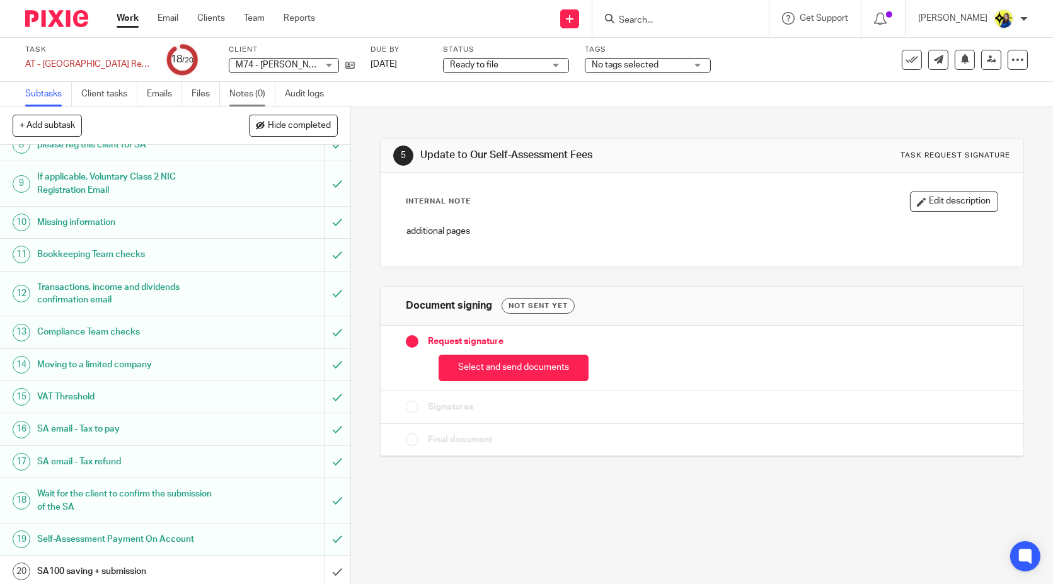
click at [251, 91] on link "Notes (0)" at bounding box center [252, 94] width 46 height 25
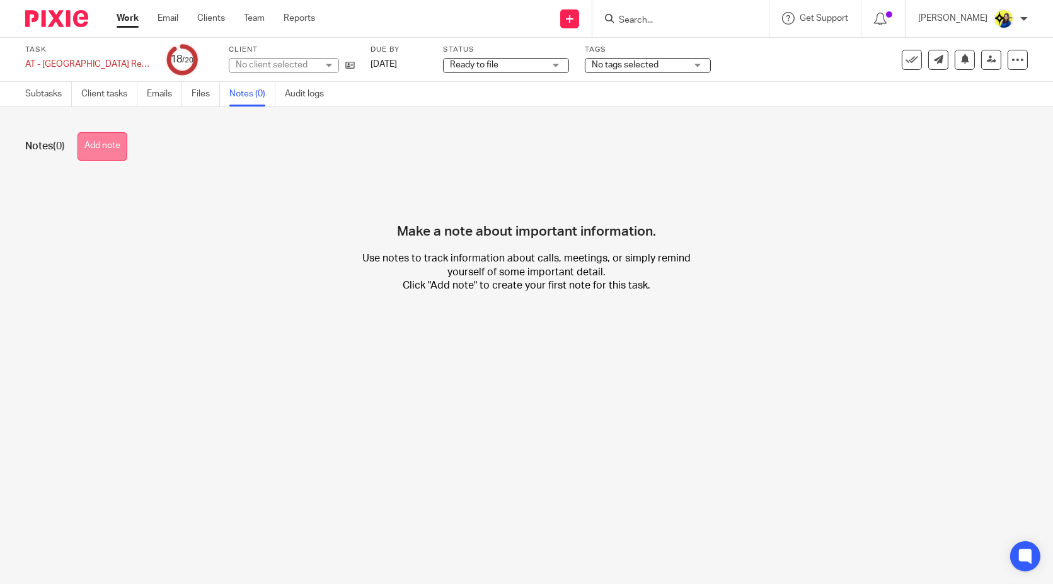
click at [105, 157] on button "Add note" at bounding box center [103, 146] width 50 height 28
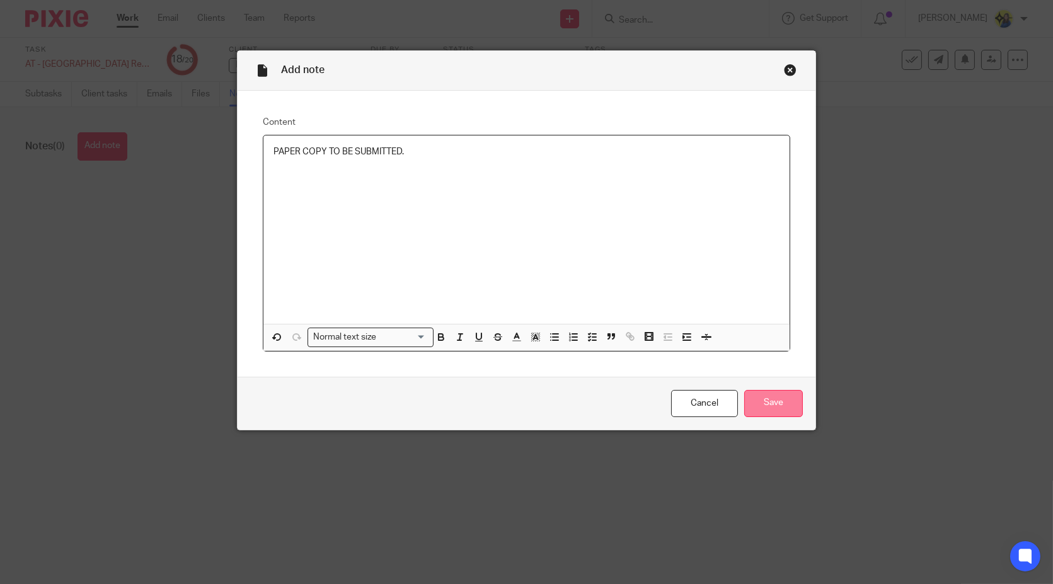
click at [767, 412] on input "Save" at bounding box center [773, 403] width 59 height 27
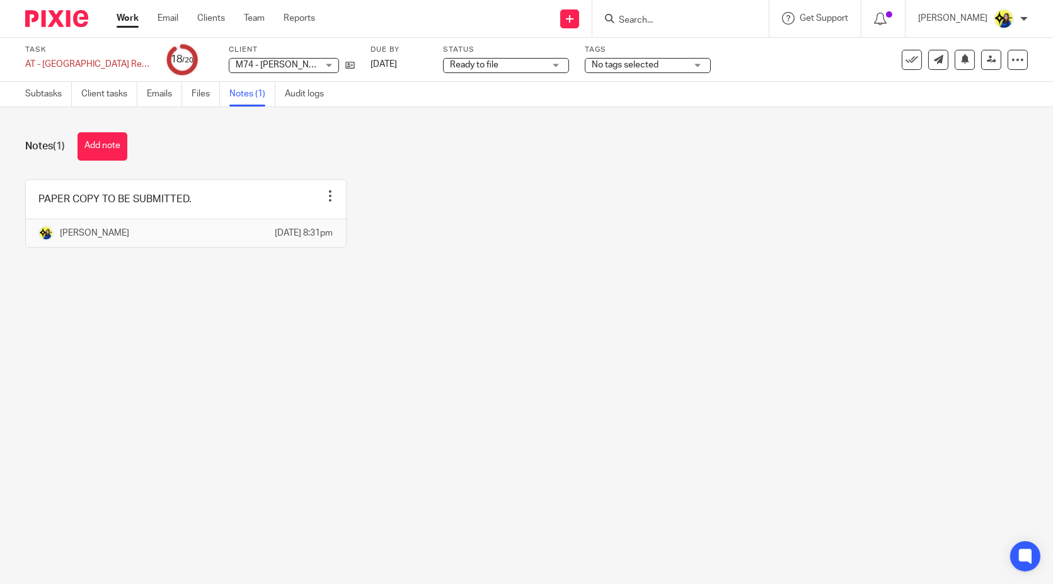
click at [722, 13] on form at bounding box center [685, 19] width 134 height 16
click at [715, 15] on input "Search" at bounding box center [674, 20] width 113 height 11
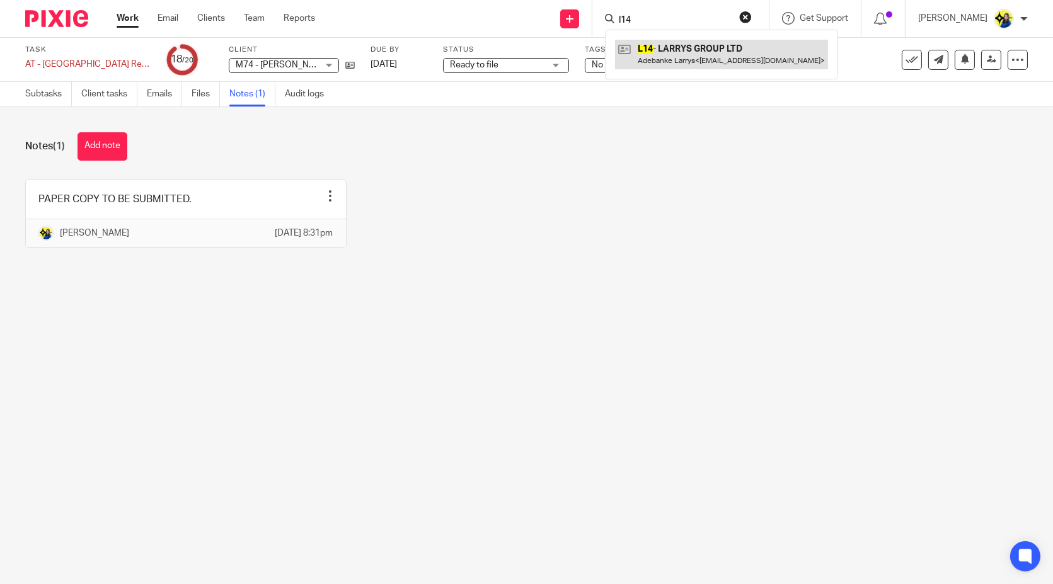
type input "l14"
click at [715, 52] on link at bounding box center [721, 54] width 213 height 29
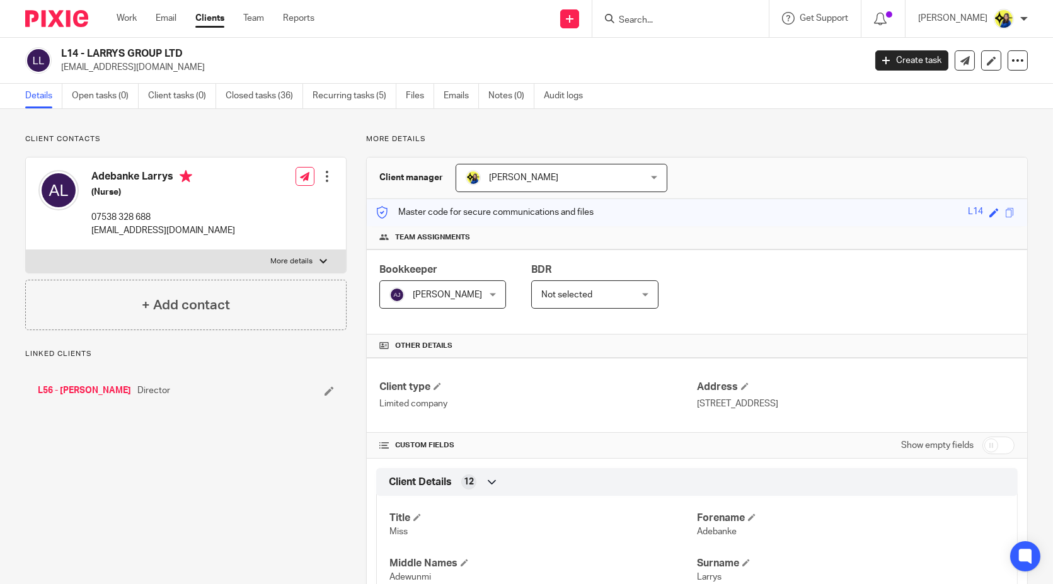
click at [58, 79] on div "L14 - LARRYS GROUP LTD [EMAIL_ADDRESS][DOMAIN_NAME] Create task Update from Com…" at bounding box center [526, 61] width 1053 height 46
drag, startPoint x: 60, startPoint y: 51, endPoint x: 205, endPoint y: 47, distance: 144.4
click at [205, 47] on h2 "L14 - LARRYS GROUP LTD" at bounding box center [379, 53] width 636 height 13
copy h2 "L14 - LARRYS GROUP LTD"
drag, startPoint x: 60, startPoint y: 69, endPoint x: 169, endPoint y: 82, distance: 109.1
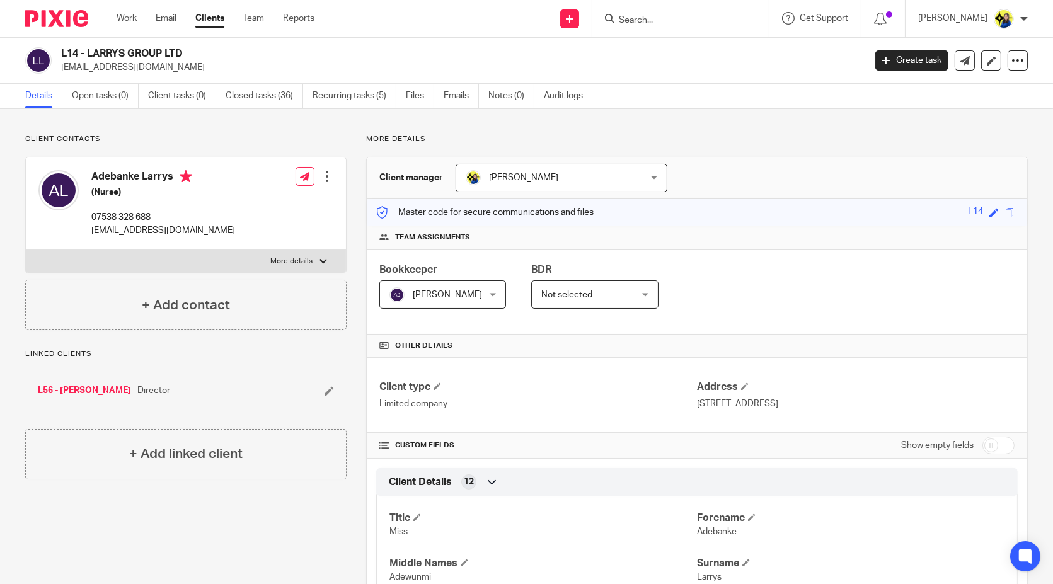
click at [169, 82] on div "L14 - LARRYS GROUP LTD [EMAIL_ADDRESS][DOMAIN_NAME] Create task Update from Com…" at bounding box center [526, 61] width 1053 height 46
copy p "[EMAIL_ADDRESS][DOMAIN_NAME]"
click at [691, 17] on input "Search" at bounding box center [674, 20] width 113 height 11
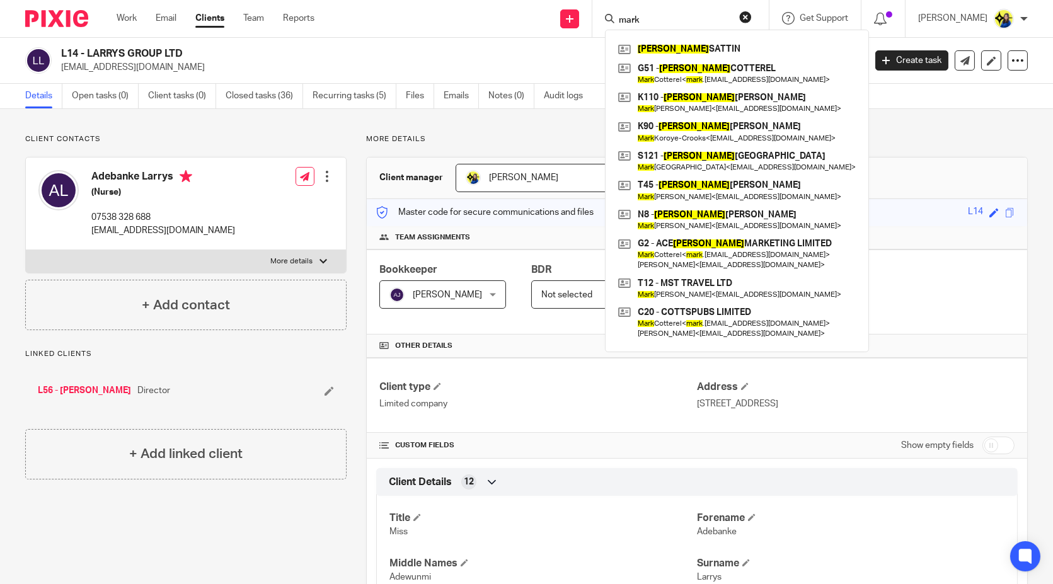
click at [708, 18] on input "mark" at bounding box center [674, 20] width 113 height 11
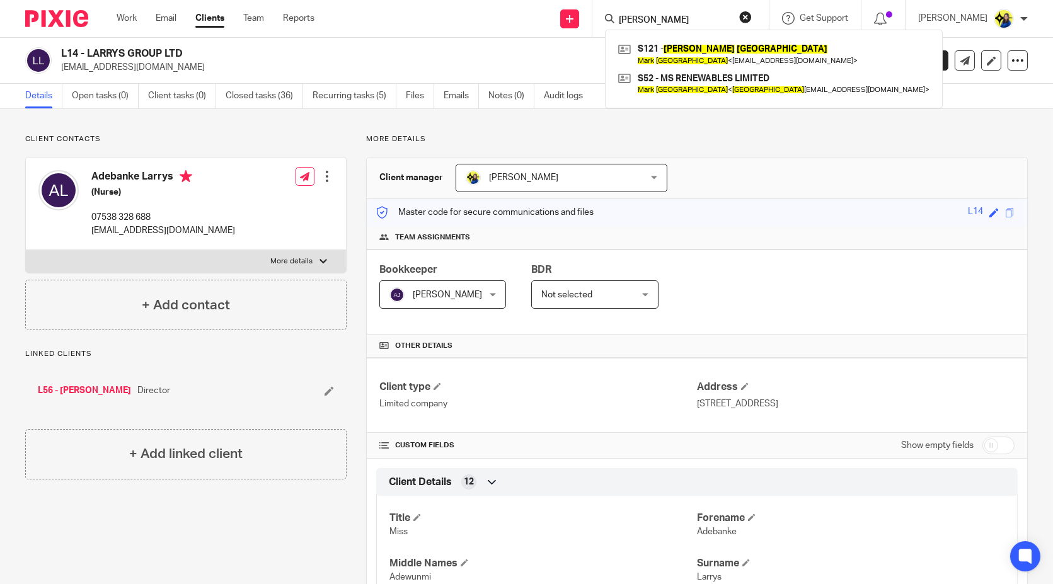
type input "[PERSON_NAME]"
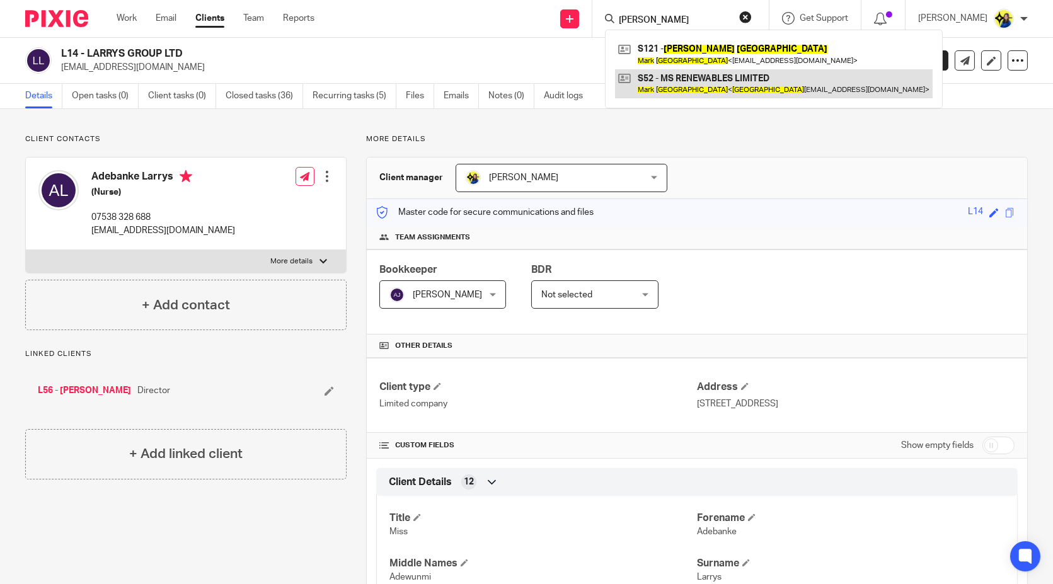
click at [760, 82] on link at bounding box center [774, 83] width 318 height 29
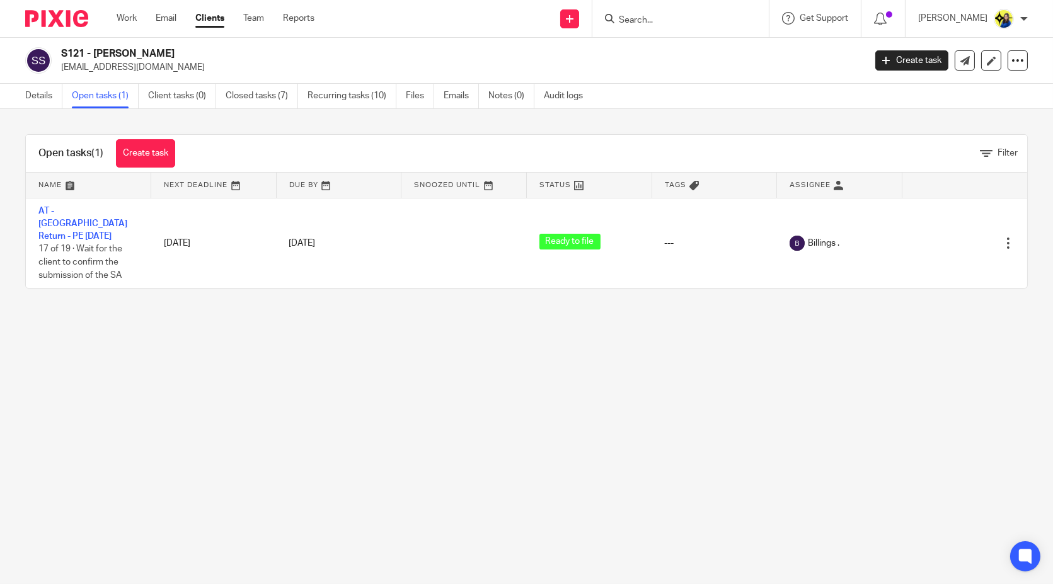
click at [703, 22] on input "Search" at bounding box center [674, 20] width 113 height 11
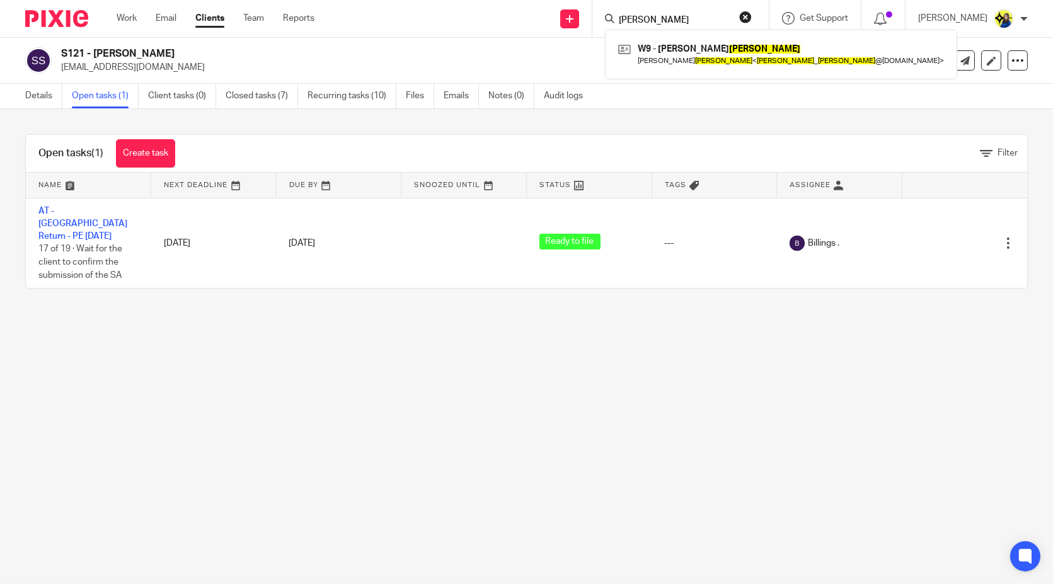
type input "joe wilson"
click at [626, 349] on main "S121 - MARK STANFORD stanfordelectricalservices@gmail.com Create task Update fr…" at bounding box center [526, 292] width 1053 height 584
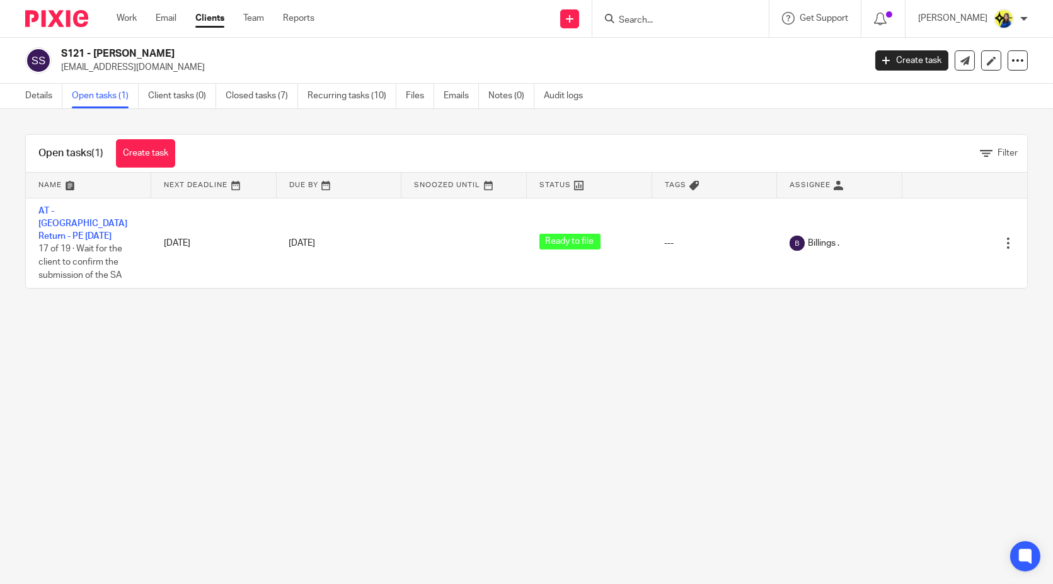
click at [694, 23] on input "Search" at bounding box center [674, 20] width 113 height 11
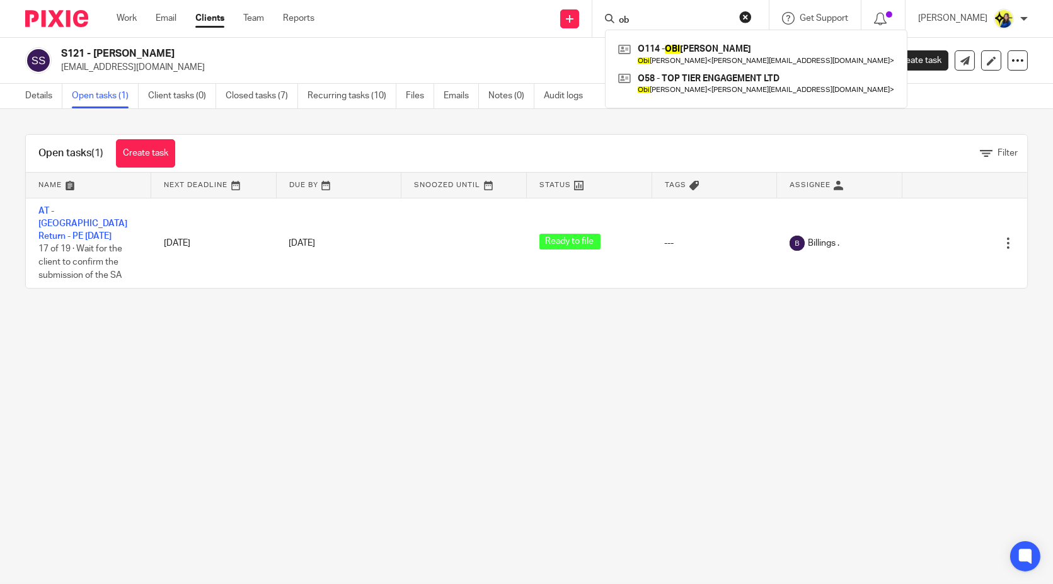
type input "o"
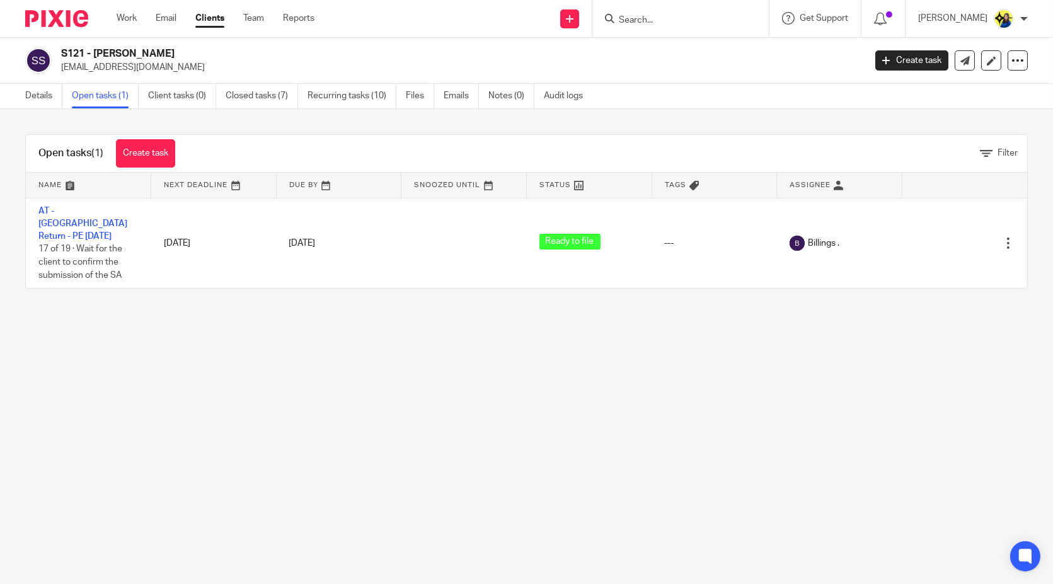
click at [716, 20] on input "Search" at bounding box center [674, 20] width 113 height 11
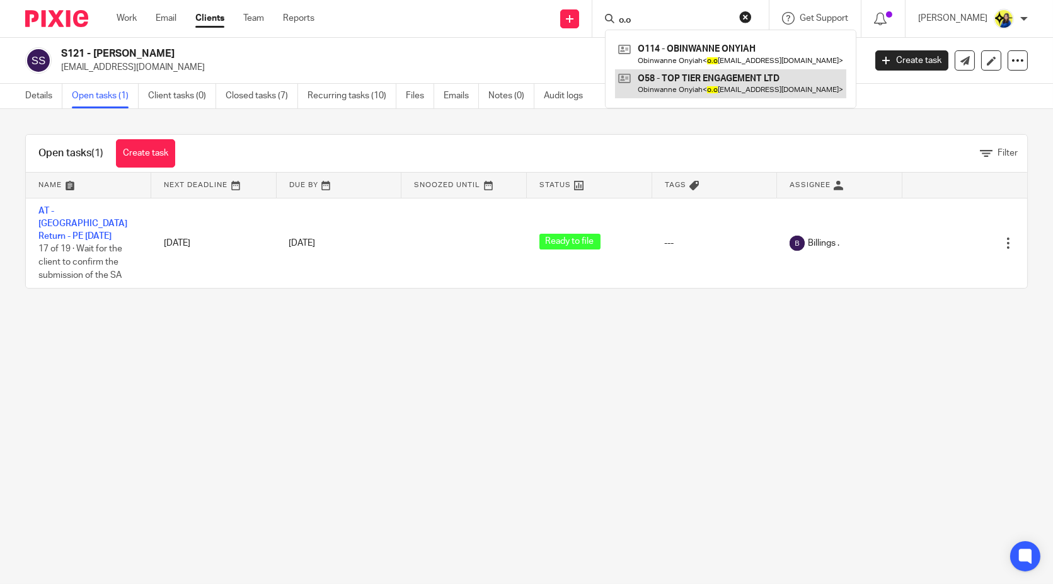
type input "o.o"
click at [721, 79] on link at bounding box center [730, 83] width 231 height 29
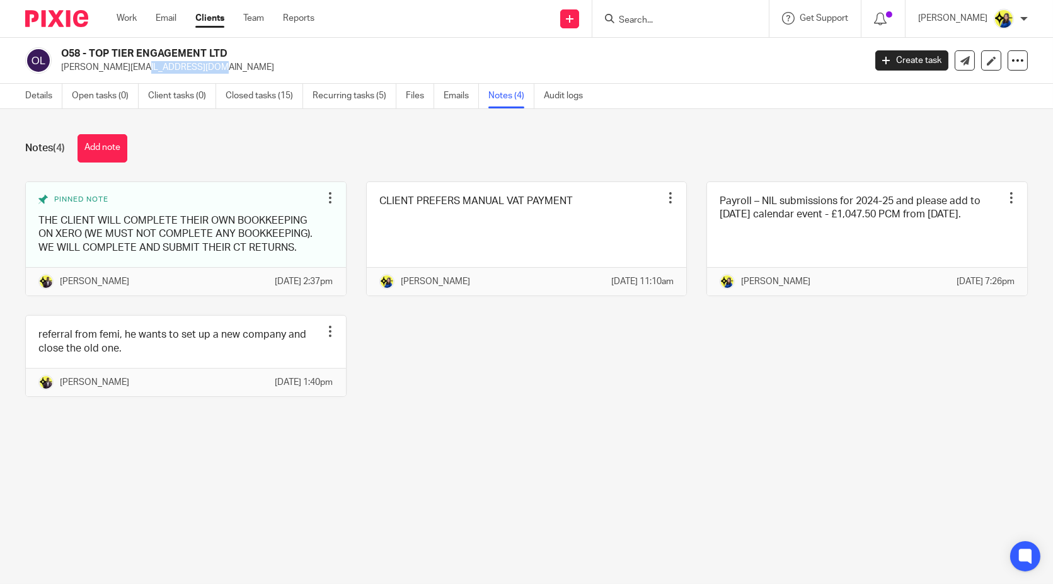
drag, startPoint x: 61, startPoint y: 67, endPoint x: 154, endPoint y: 61, distance: 93.5
click at [154, 61] on p "[PERSON_NAME][EMAIL_ADDRESS][DOMAIN_NAME]" at bounding box center [458, 67] width 795 height 13
drag, startPoint x: 59, startPoint y: 71, endPoint x: 181, endPoint y: 72, distance: 121.6
click at [181, 72] on div "O58 - TOP TIER ENGAGEMENT LTD [PERSON_NAME][EMAIL_ADDRESS][DOMAIN_NAME]" at bounding box center [440, 60] width 831 height 26
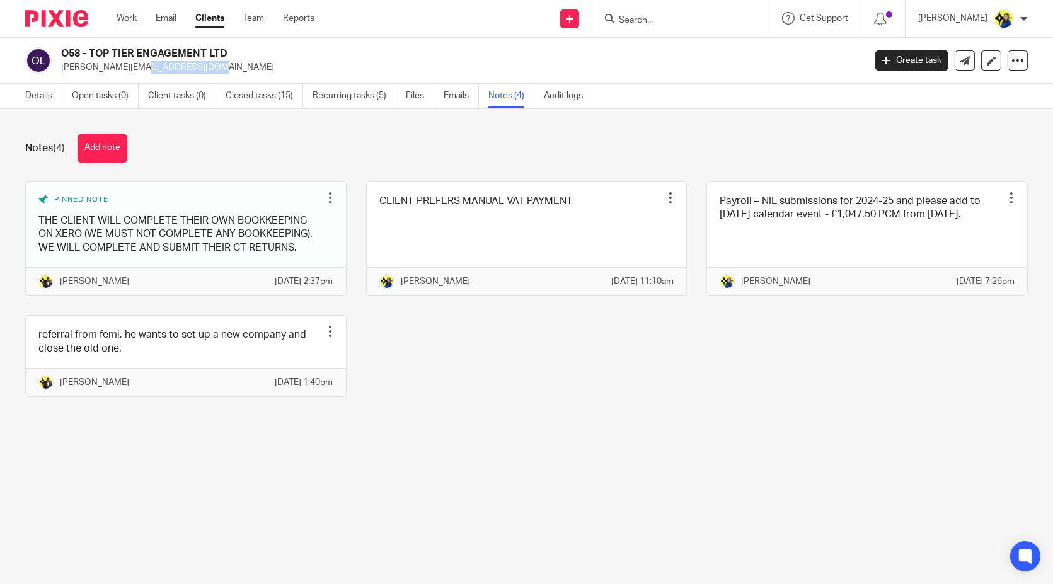
copy p "[PERSON_NAME][EMAIL_ADDRESS][DOMAIN_NAME]"
drag, startPoint x: 57, startPoint y: 50, endPoint x: 281, endPoint y: 48, distance: 223.7
click at [281, 48] on div "O58 - TOP TIER ENGAGEMENT LTD [PERSON_NAME][EMAIL_ADDRESS][DOMAIN_NAME]" at bounding box center [440, 60] width 831 height 26
copy h2 "O58 - TOP TIER ENGAGEMENT LTD"
click at [587, 521] on main "O58 - TOP TIER ENGAGEMENT LTD [PERSON_NAME][EMAIL_ADDRESS][DOMAIN_NAME] Create …" at bounding box center [526, 292] width 1053 height 584
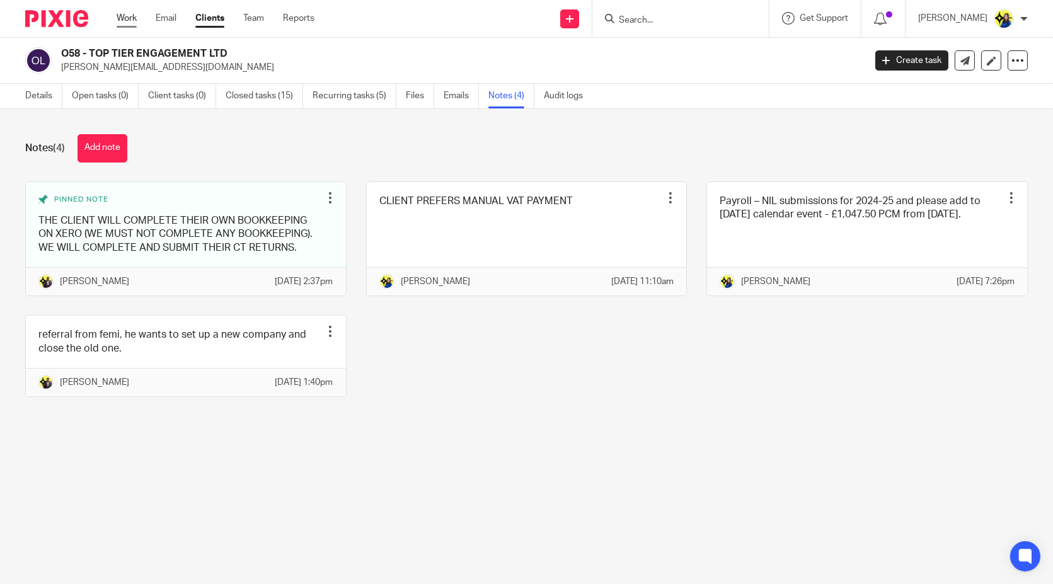
click at [126, 17] on link "Work" at bounding box center [127, 18] width 20 height 13
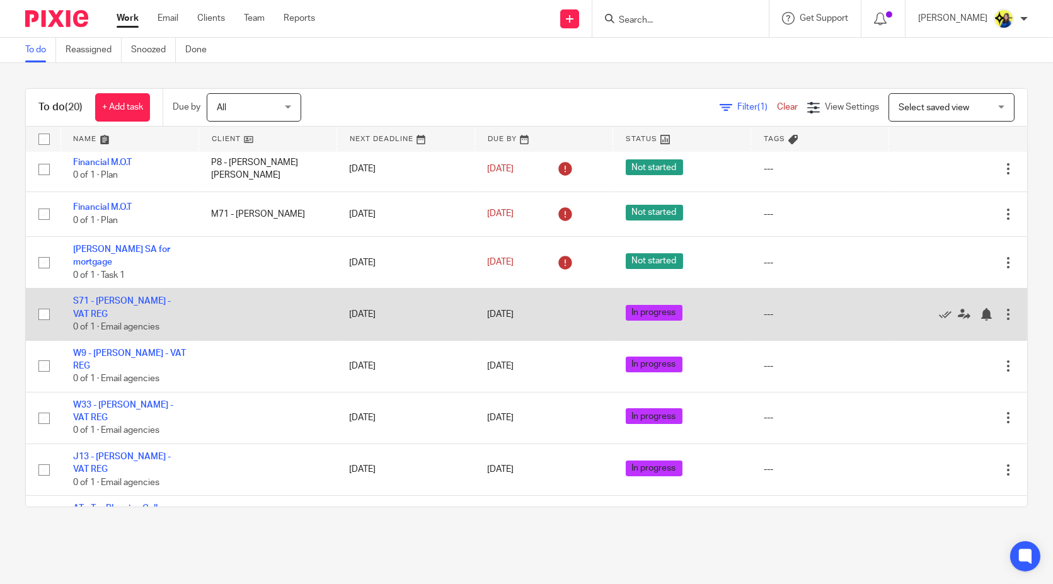
scroll to position [72, 0]
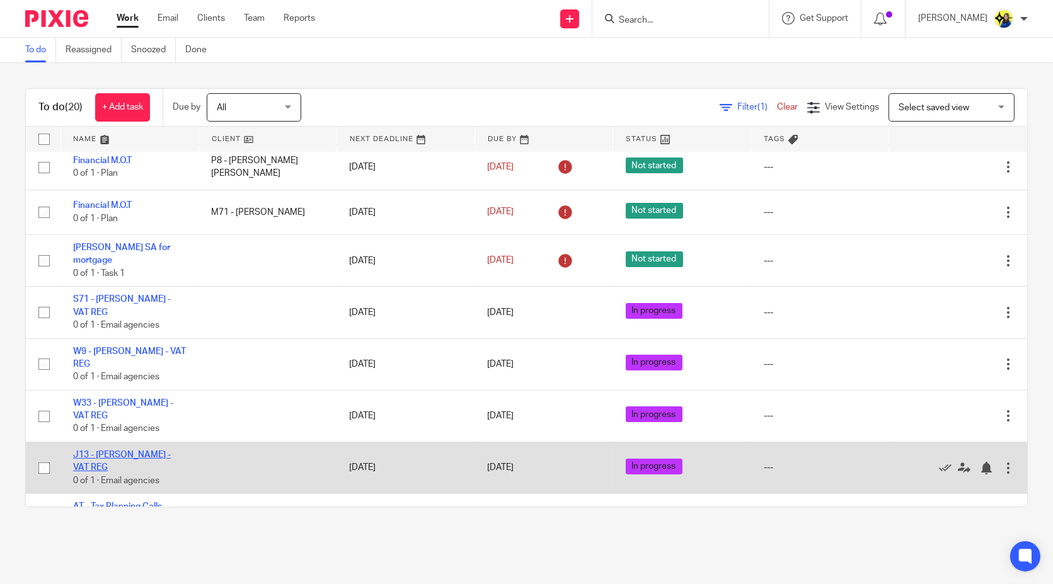
click at [132, 452] on link "J13 - JOSEPH JARMAN - VAT REG" at bounding box center [122, 461] width 98 height 21
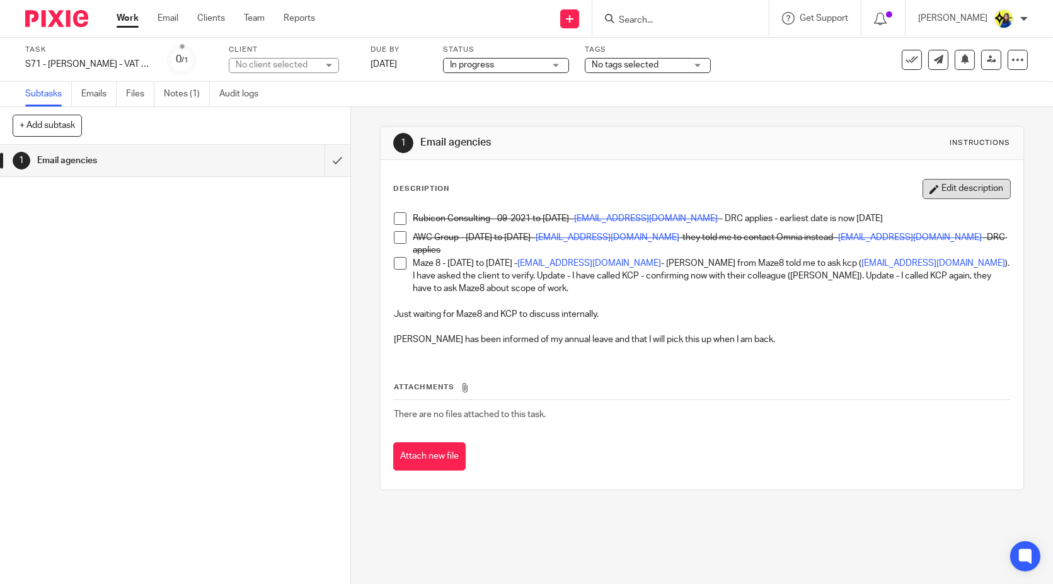
click at [963, 190] on button "Edit description" at bounding box center [967, 189] width 88 height 20
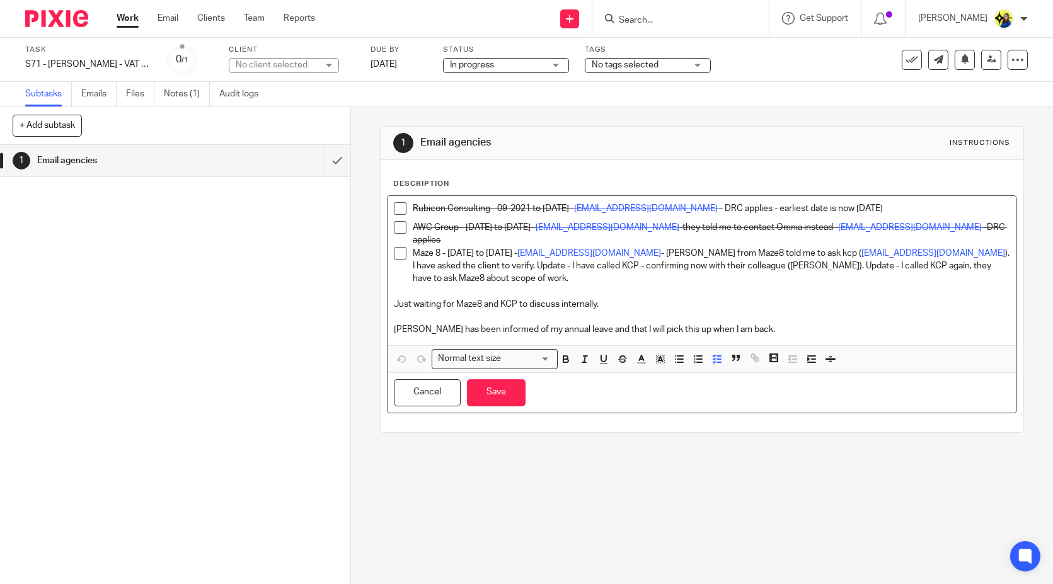
click at [983, 265] on p "Maze 8 - 10-04-2024 to 27-12-2025 - Finance@maze8.co.uk - Mary from Maze8 told …" at bounding box center [711, 266] width 597 height 38
click at [482, 384] on button "Save" at bounding box center [496, 392] width 59 height 27
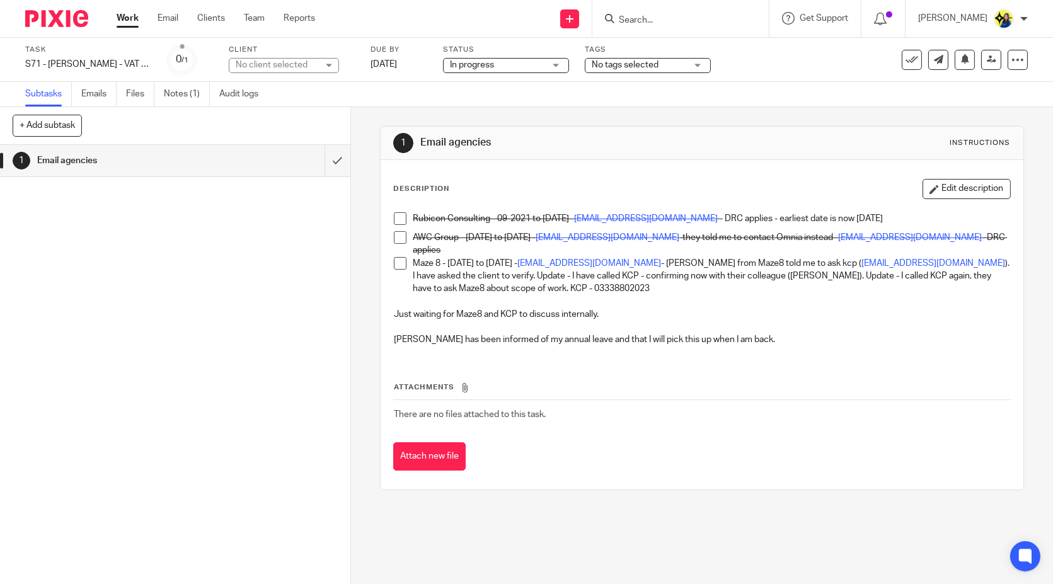
click at [693, 17] on input "Search" at bounding box center [674, 20] width 113 height 11
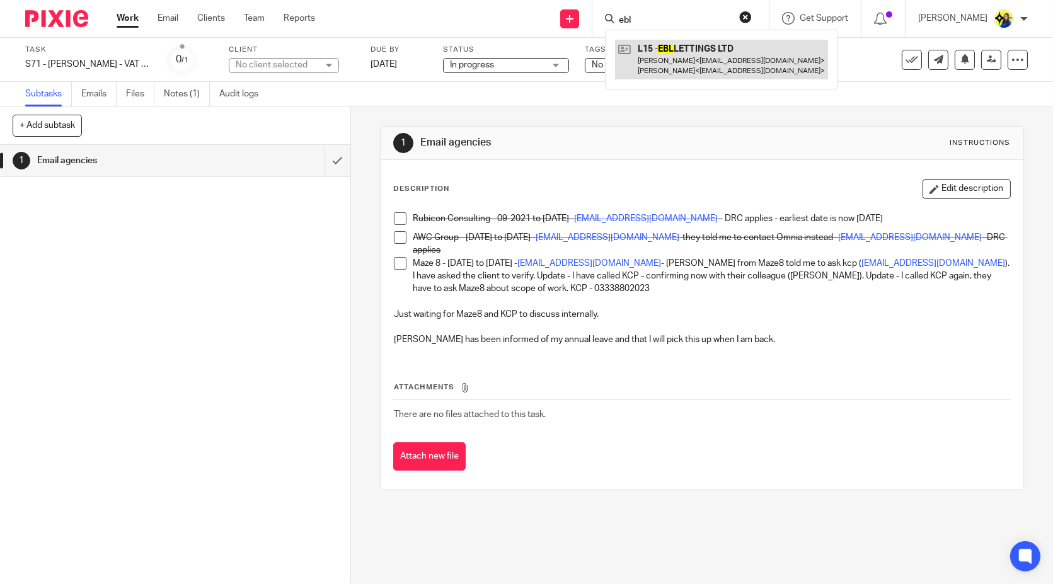
type input "ebl"
click at [731, 53] on link at bounding box center [721, 59] width 213 height 39
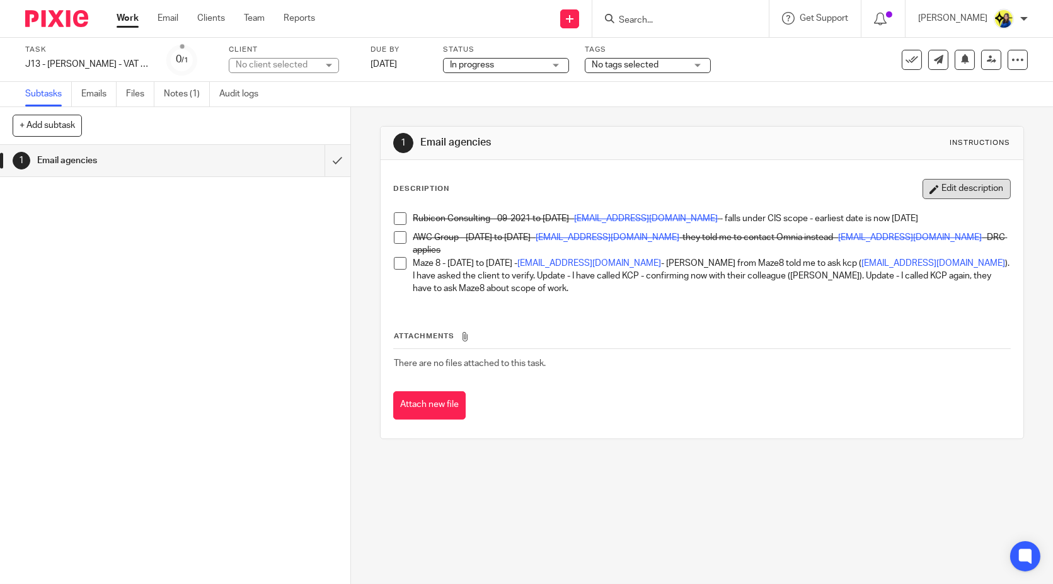
click at [962, 192] on button "Edit description" at bounding box center [967, 189] width 88 height 20
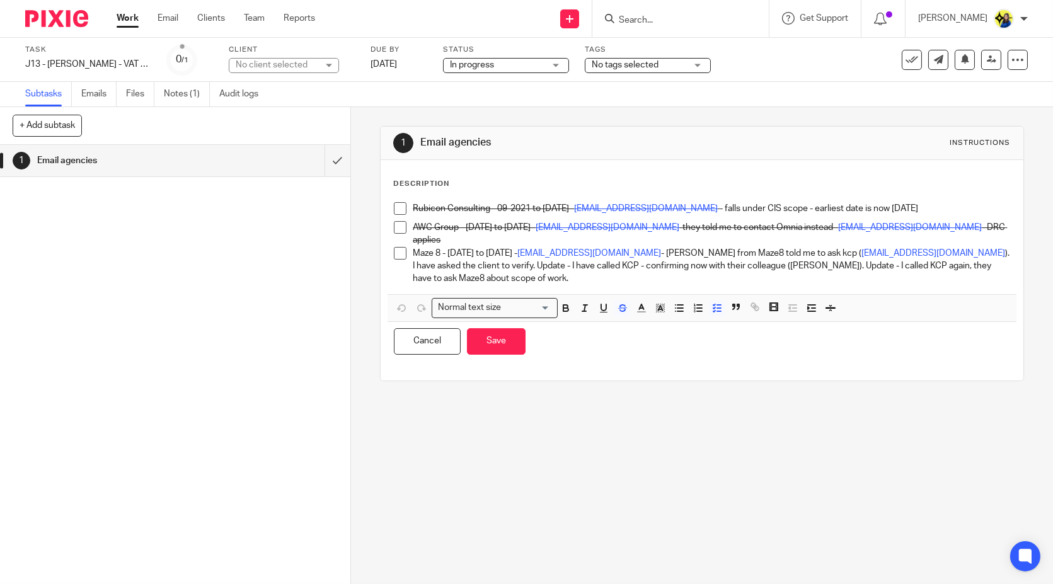
click at [984, 263] on p "Maze 8 - [DATE] to [DATE] - [EMAIL_ADDRESS][DOMAIN_NAME] - [PERSON_NAME] from M…" at bounding box center [711, 266] width 597 height 38
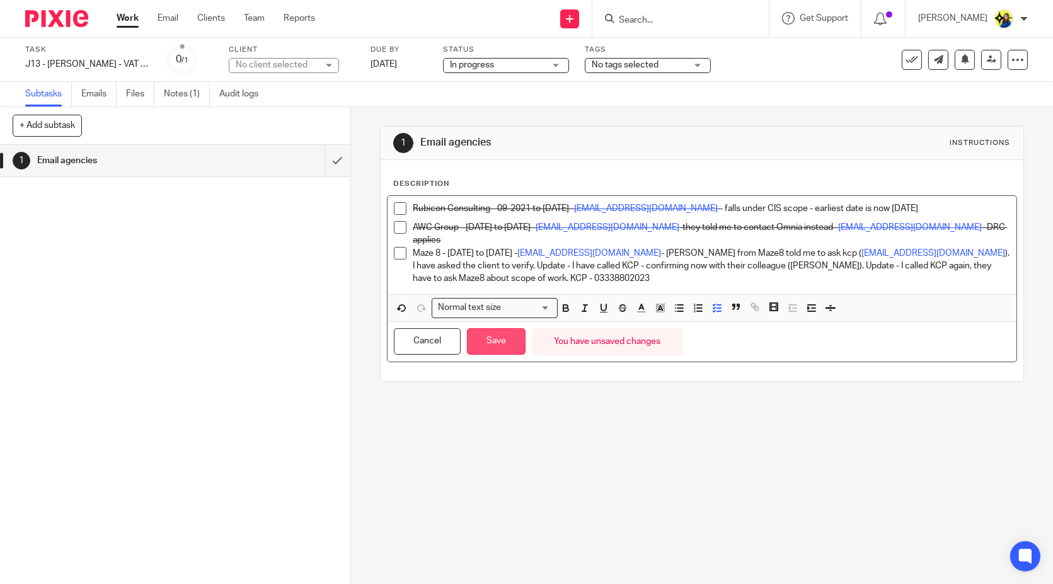
click at [484, 343] on button "Save" at bounding box center [496, 341] width 59 height 27
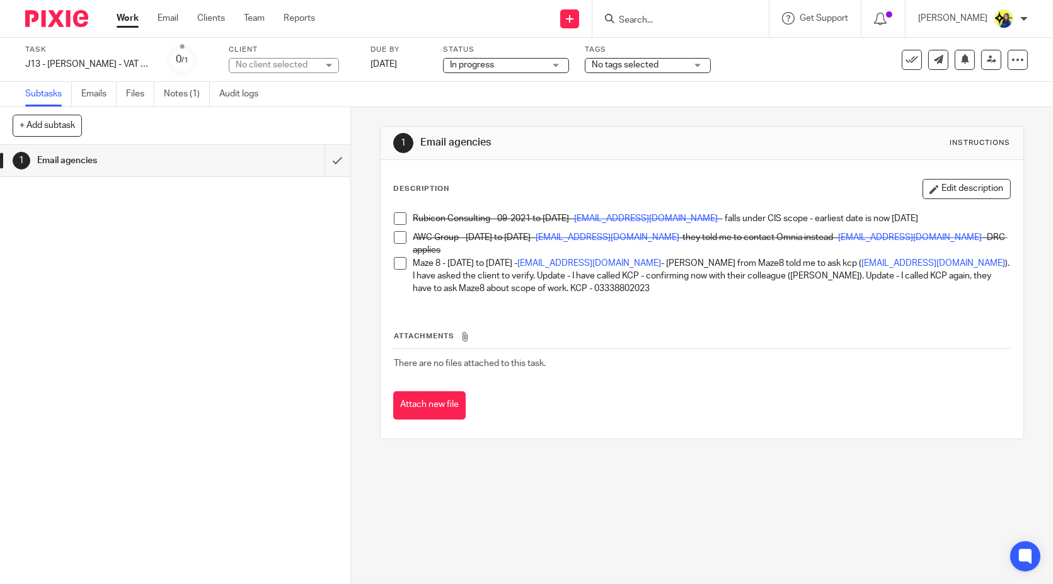
click at [728, 16] on input "Search" at bounding box center [674, 20] width 113 height 11
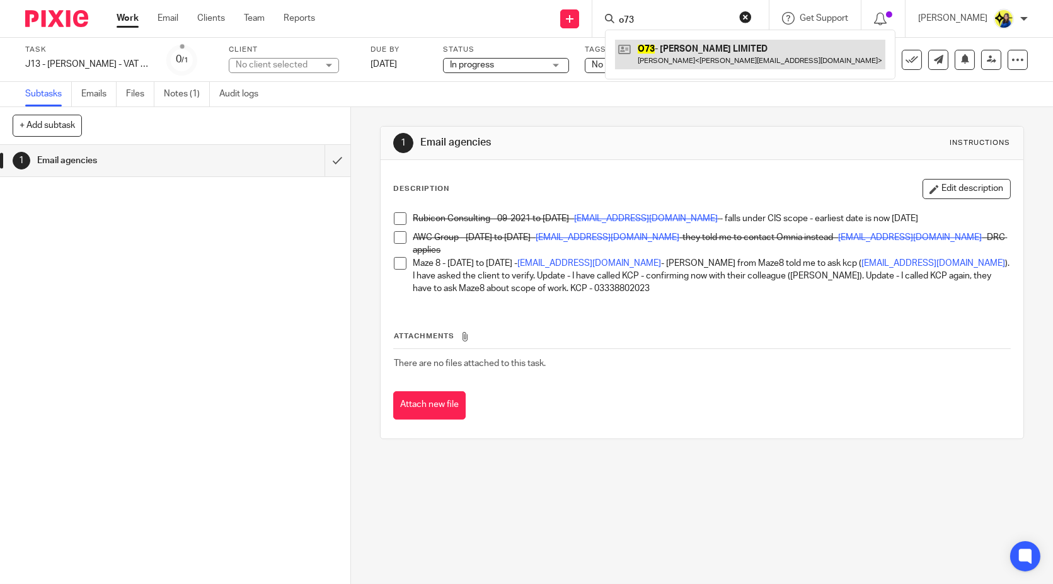
type input "o73"
click at [720, 57] on link at bounding box center [750, 54] width 270 height 29
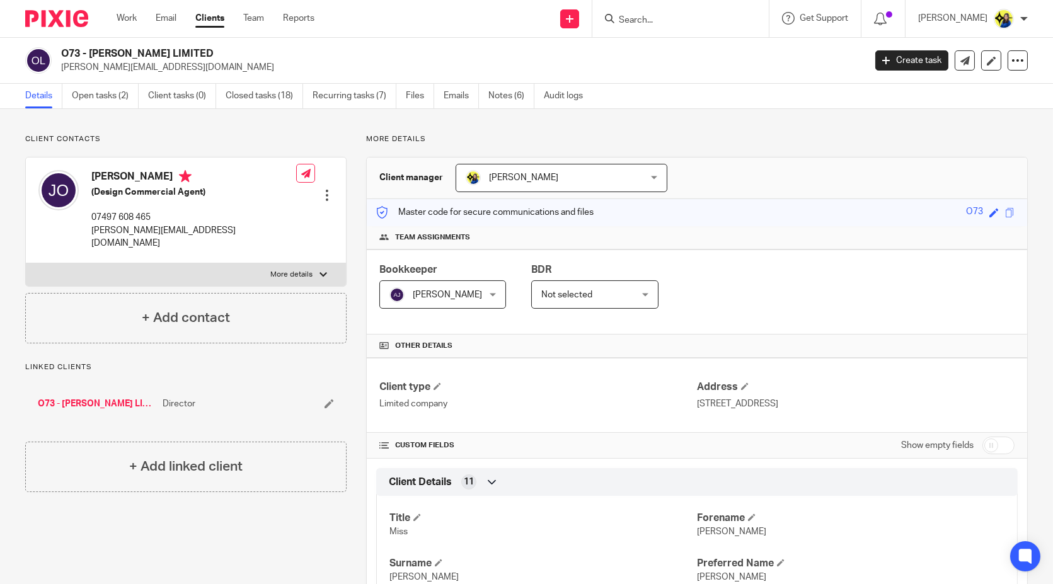
drag, startPoint x: 56, startPoint y: 67, endPoint x: 183, endPoint y: 65, distance: 127.3
click at [183, 65] on div "O73 - [PERSON_NAME] LIMITED [PERSON_NAME][EMAIL_ADDRESS][DOMAIN_NAME]" at bounding box center [440, 60] width 831 height 26
click at [173, 66] on p "[PERSON_NAME][EMAIL_ADDRESS][DOMAIN_NAME]" at bounding box center [458, 67] width 795 height 13
drag, startPoint x: 60, startPoint y: 69, endPoint x: 171, endPoint y: 75, distance: 110.4
click at [171, 75] on div "O73 - [PERSON_NAME] LIMITED [PERSON_NAME][EMAIL_ADDRESS][DOMAIN_NAME] Create ta…" at bounding box center [526, 61] width 1053 height 46
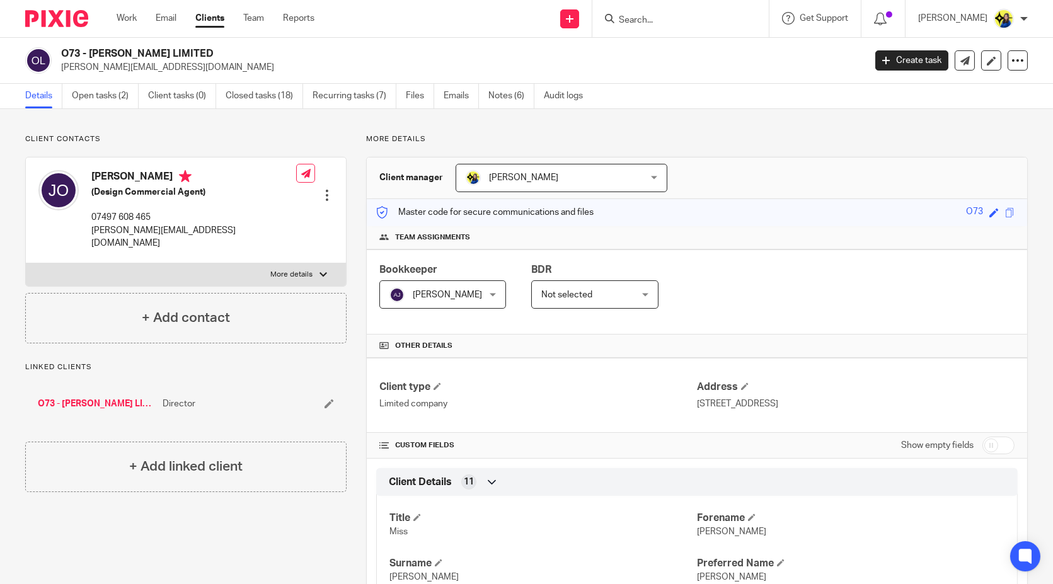
copy p "jenny@jenniferoneill.co.uk"
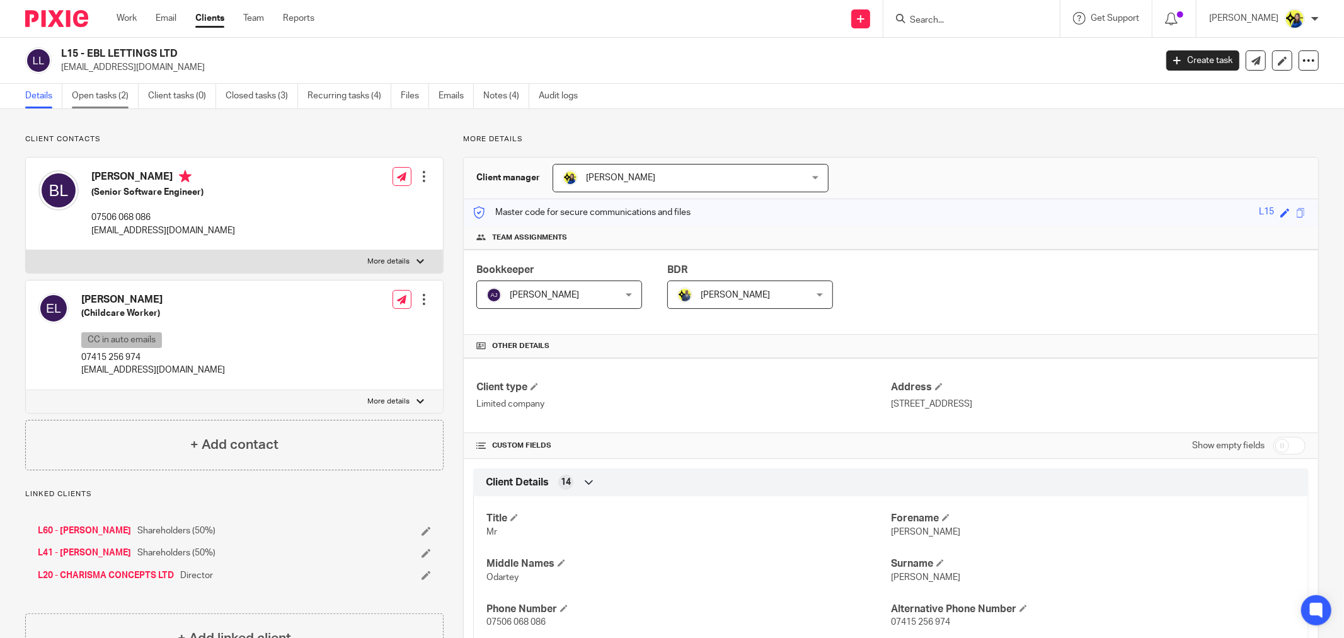
click at [108, 95] on link "Open tasks (2)" at bounding box center [105, 96] width 67 height 25
